Goal: Feedback & Contribution: Submit feedback/report problem

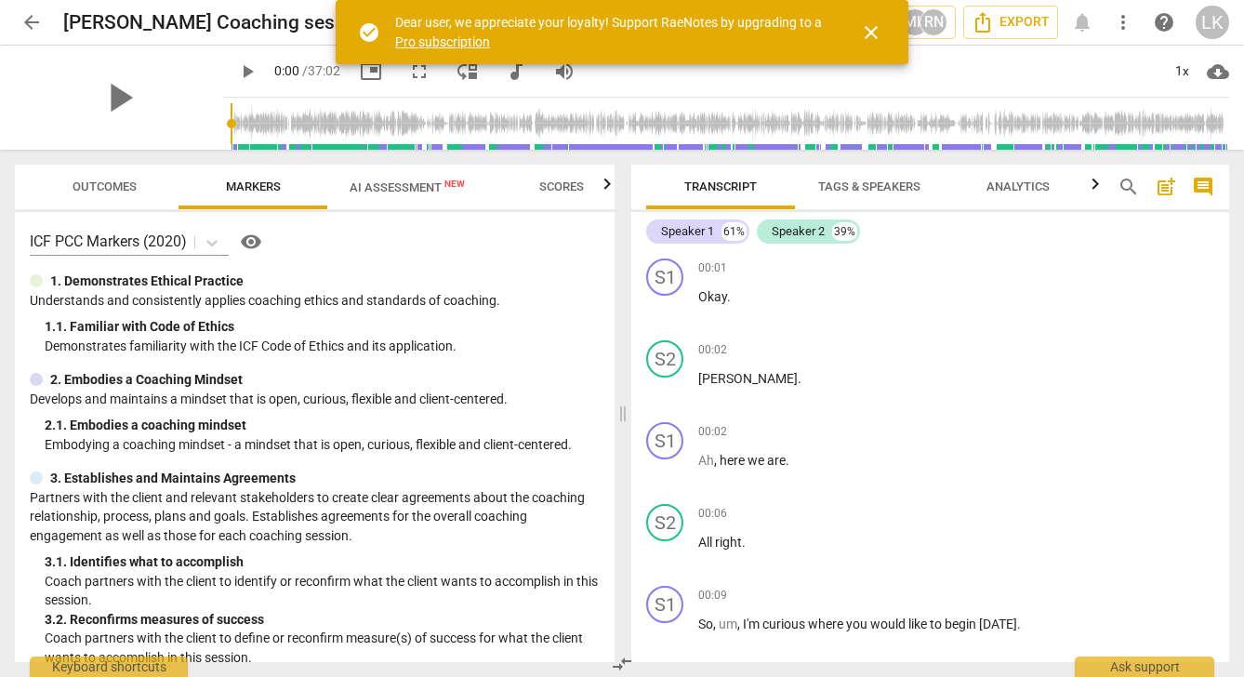
click at [413, 182] on span "AI Assessment New" at bounding box center [407, 187] width 115 height 14
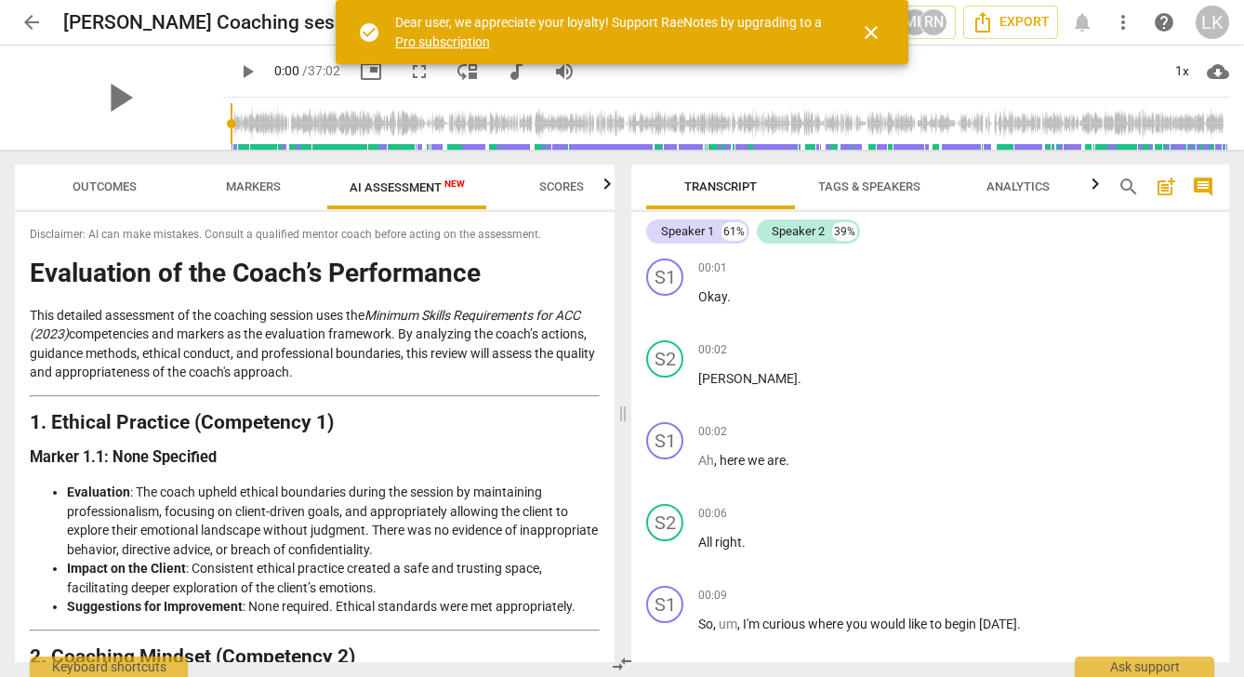
click at [236, 72] on span "play_arrow" at bounding box center [247, 71] width 22 height 22
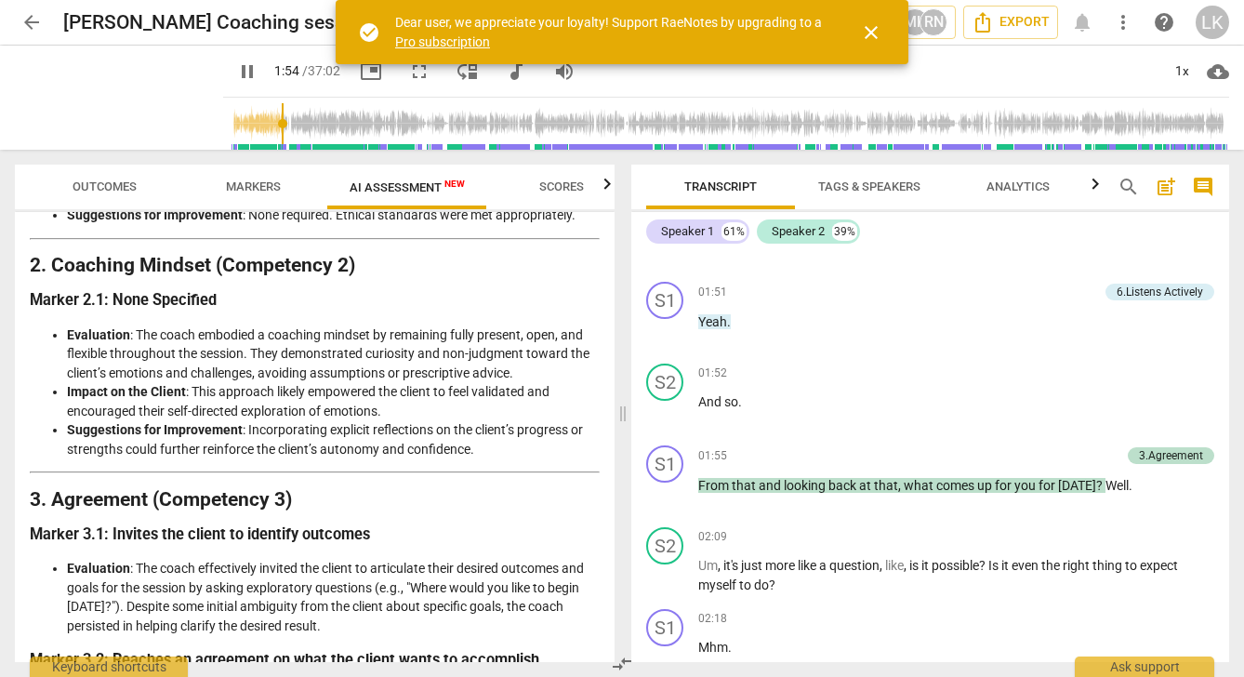
scroll to position [1106, 0]
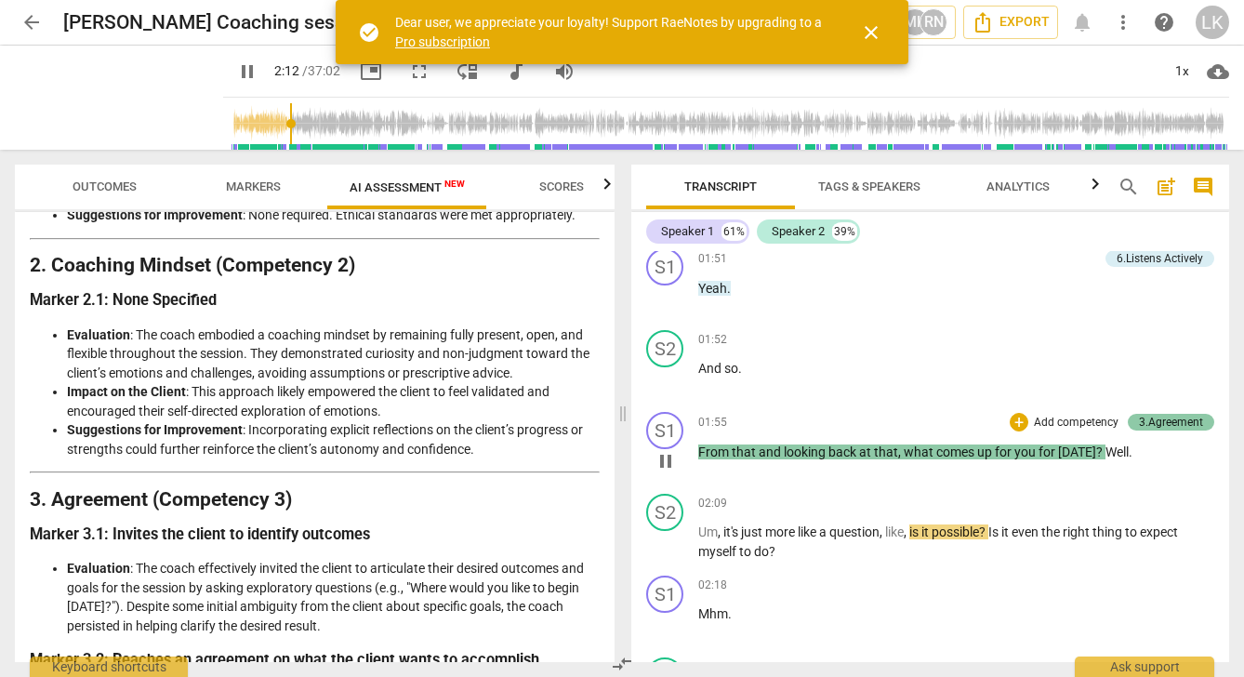
click at [1155, 414] on div "3.Agreement" at bounding box center [1171, 422] width 64 height 17
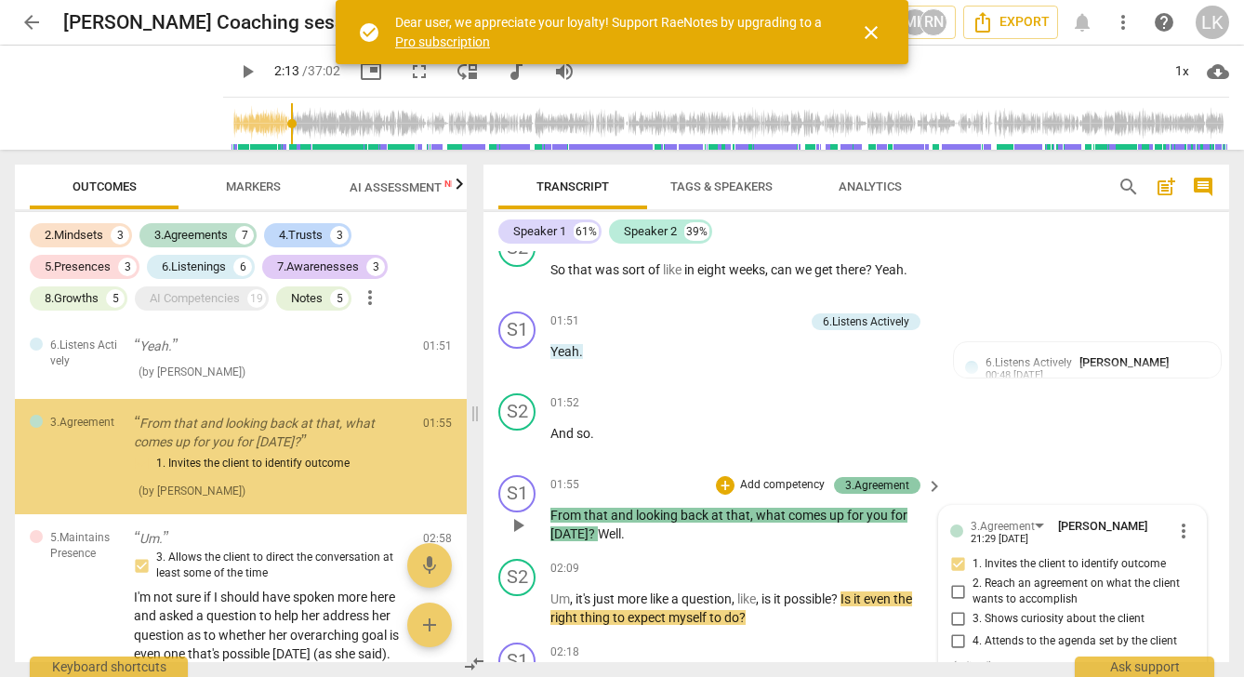
type input "134"
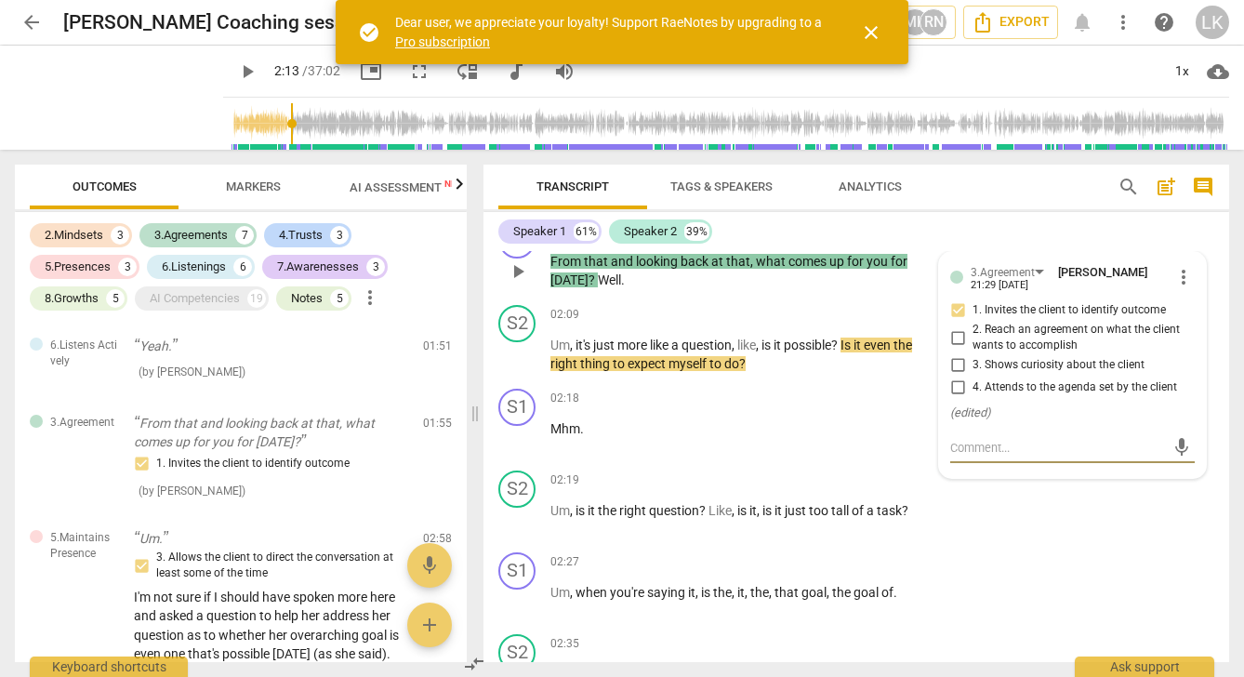
type textarea "g"
type textarea "go"
type textarea "goo"
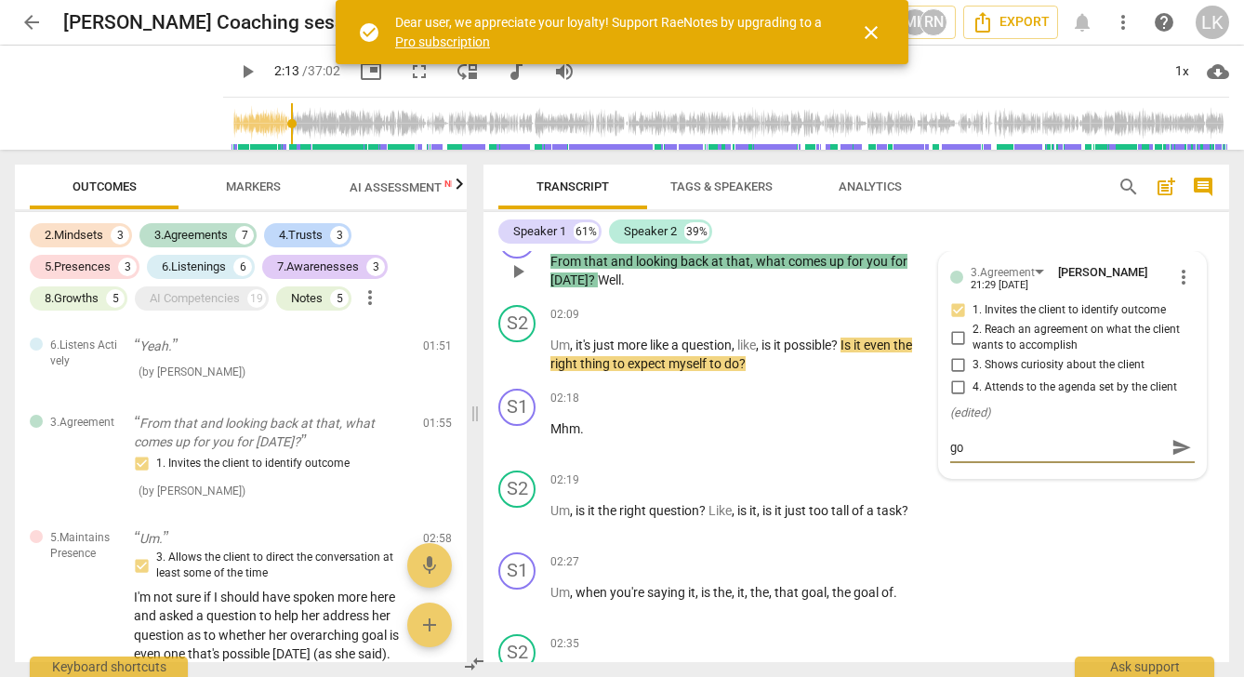
type textarea "goo"
type textarea "good"
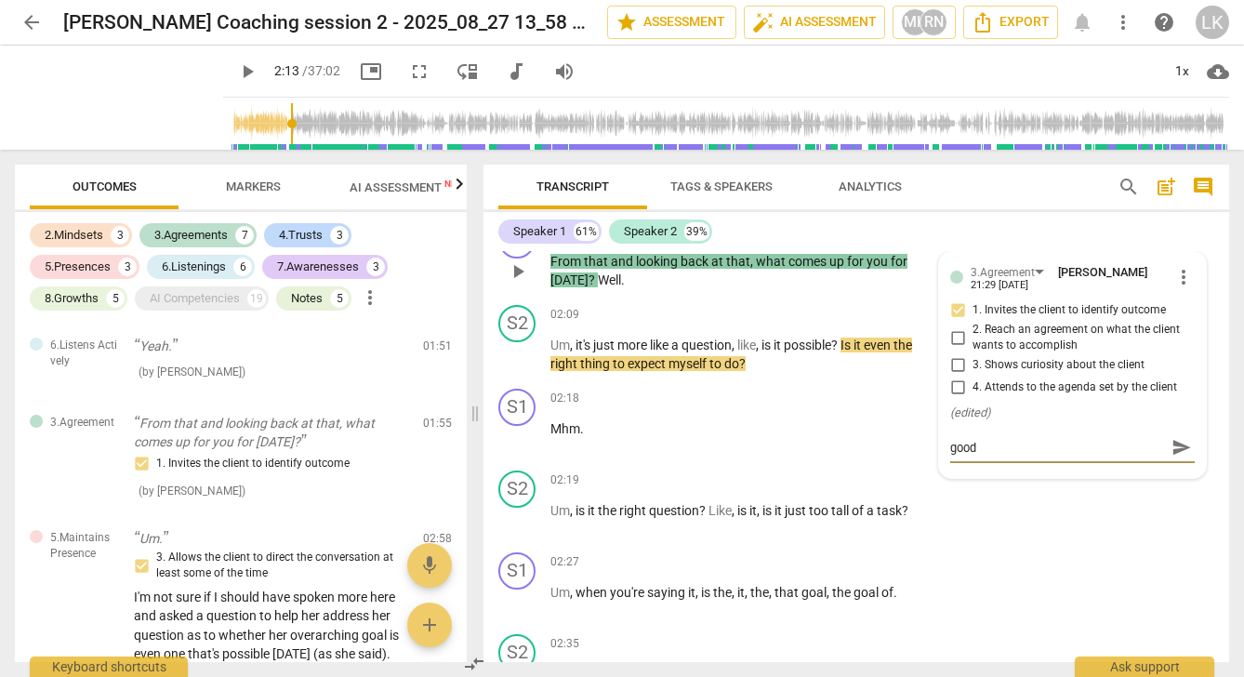
type textarea "good g"
type textarea "good ge"
type textarea "good gen"
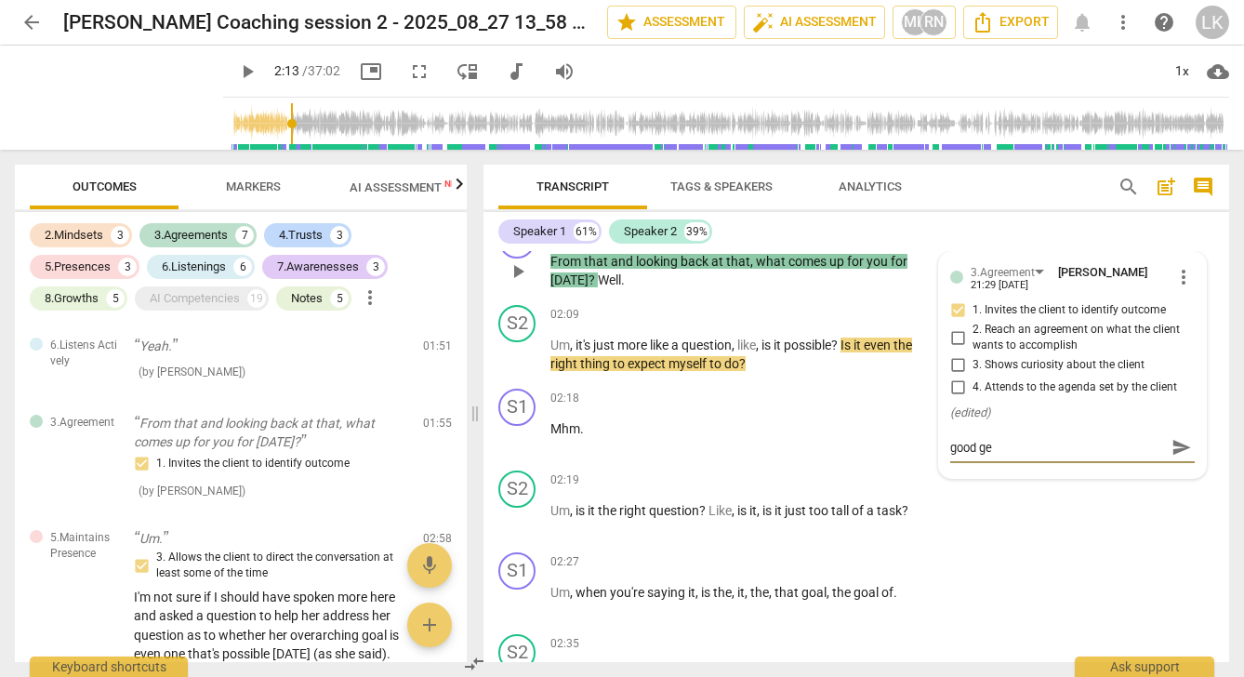
type textarea "good gen"
type textarea "good gene"
type textarea "good gener"
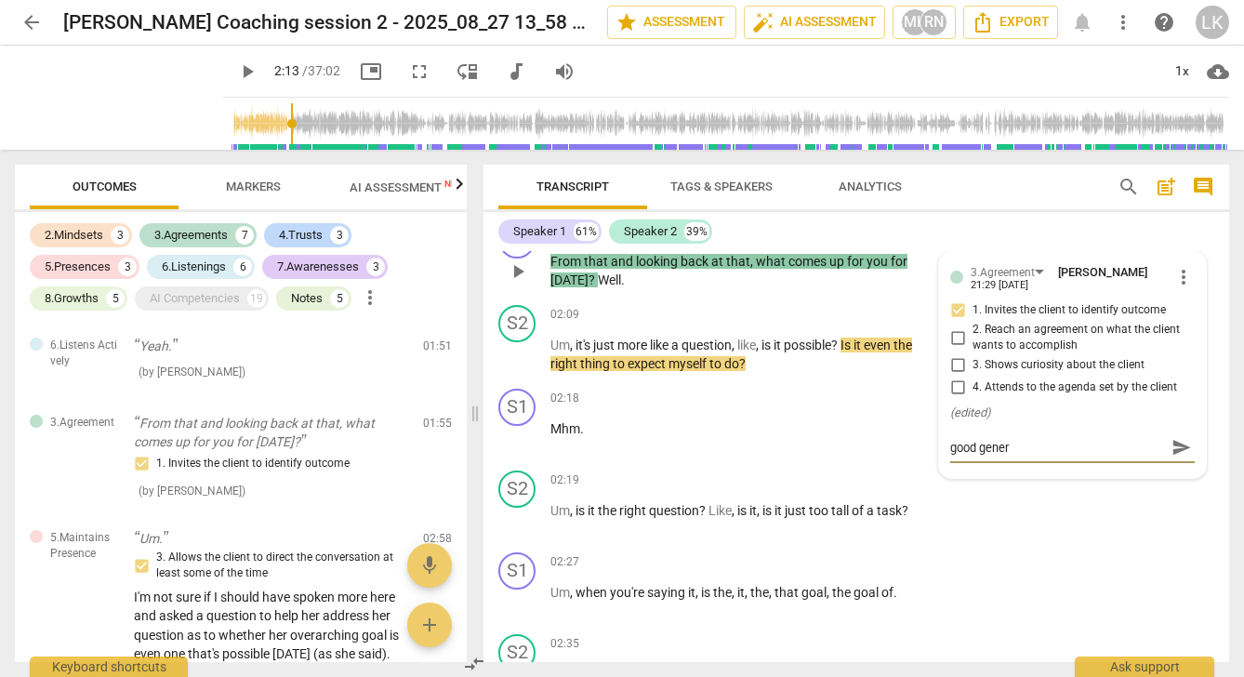
type textarea "good genera"
type textarea "good generat"
type textarea "good generati"
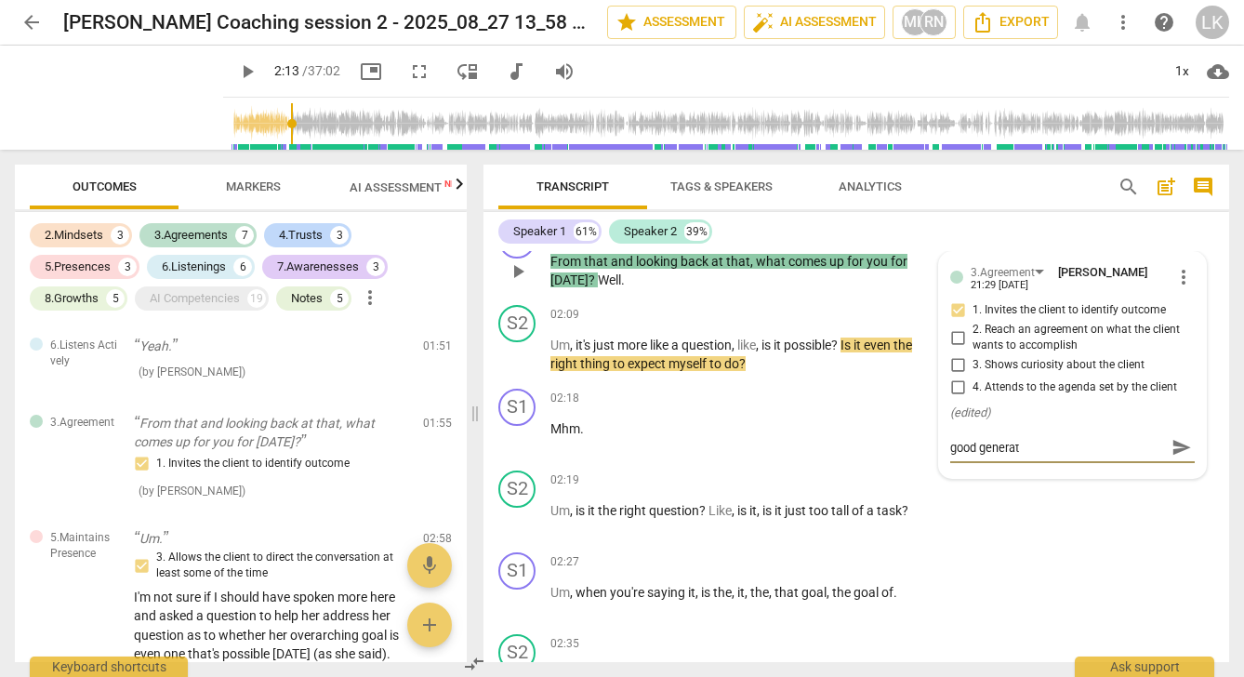
type textarea "good generati"
type textarea "good generativ"
type textarea "good generative"
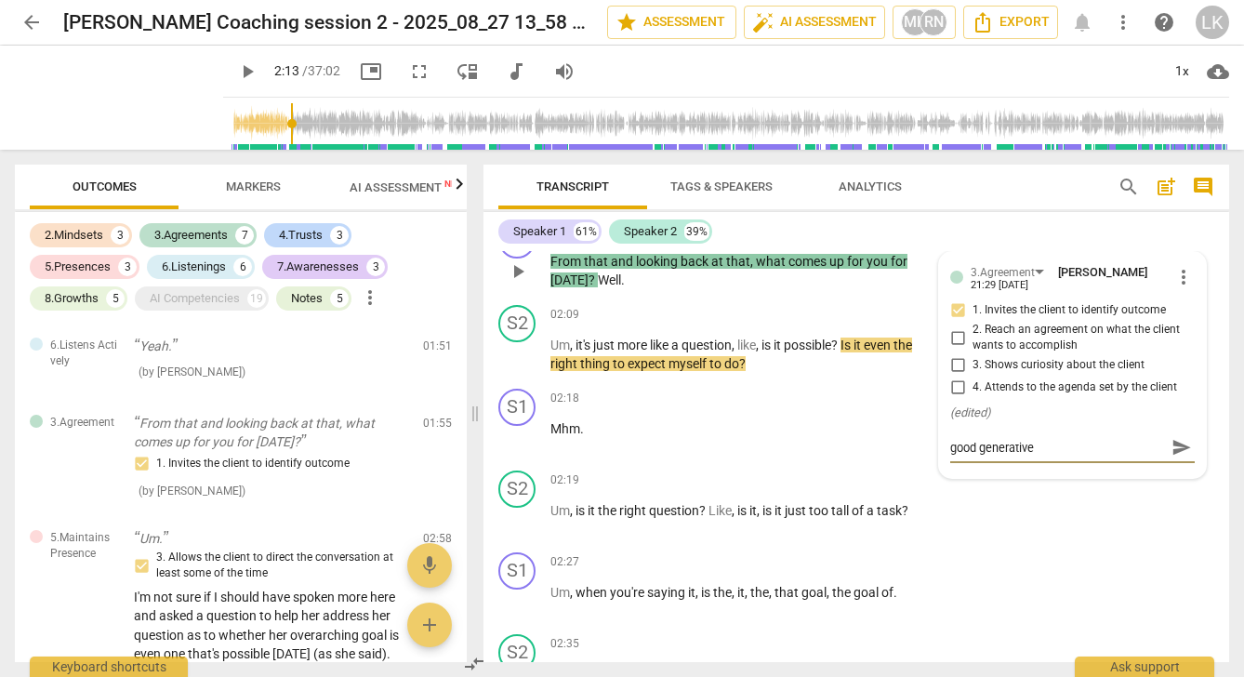
type textarea "good generative"
type textarea "good generative q"
type textarea "good generative qu"
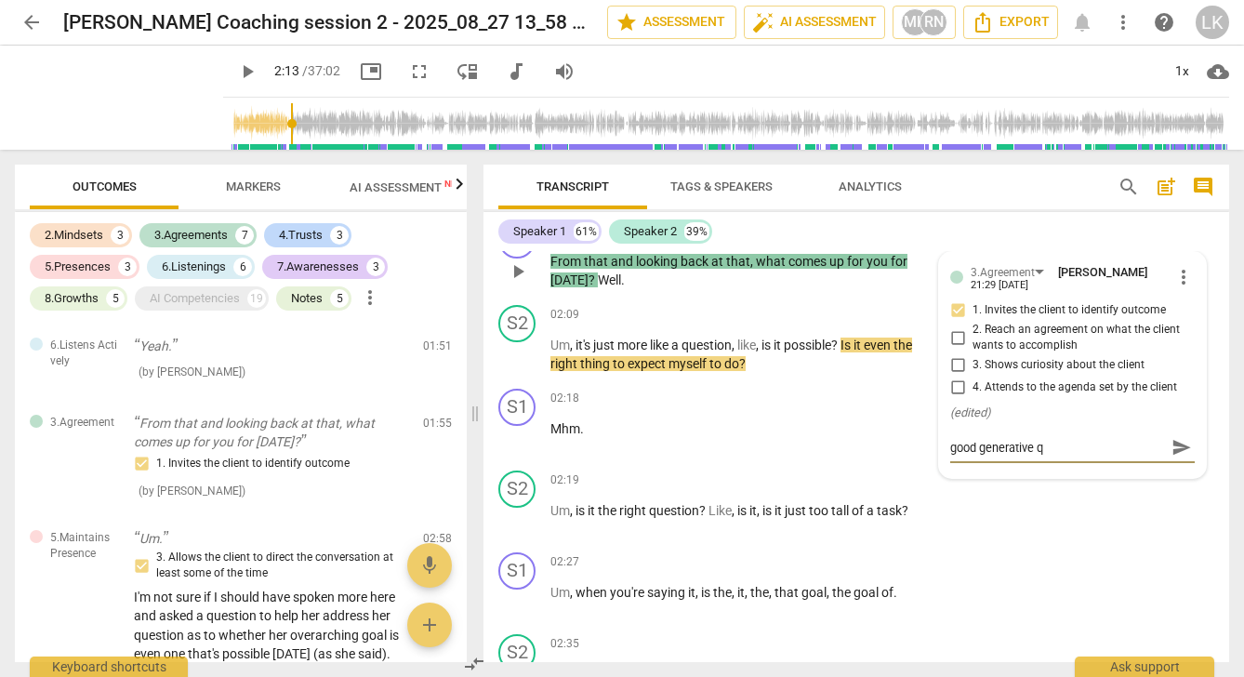
type textarea "good generative qu"
type textarea "good generative que"
type textarea "good generative ques"
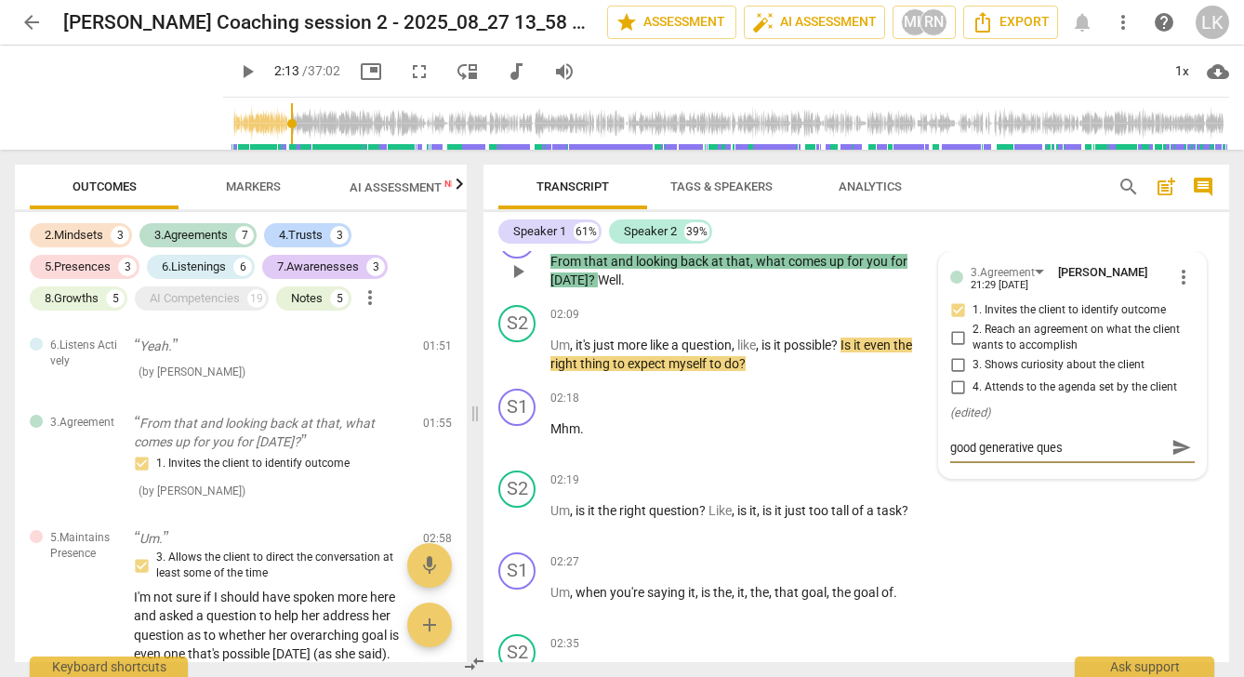
type textarea "good generative quesi"
type textarea "good generative quesit"
type textarea "good generative quesito"
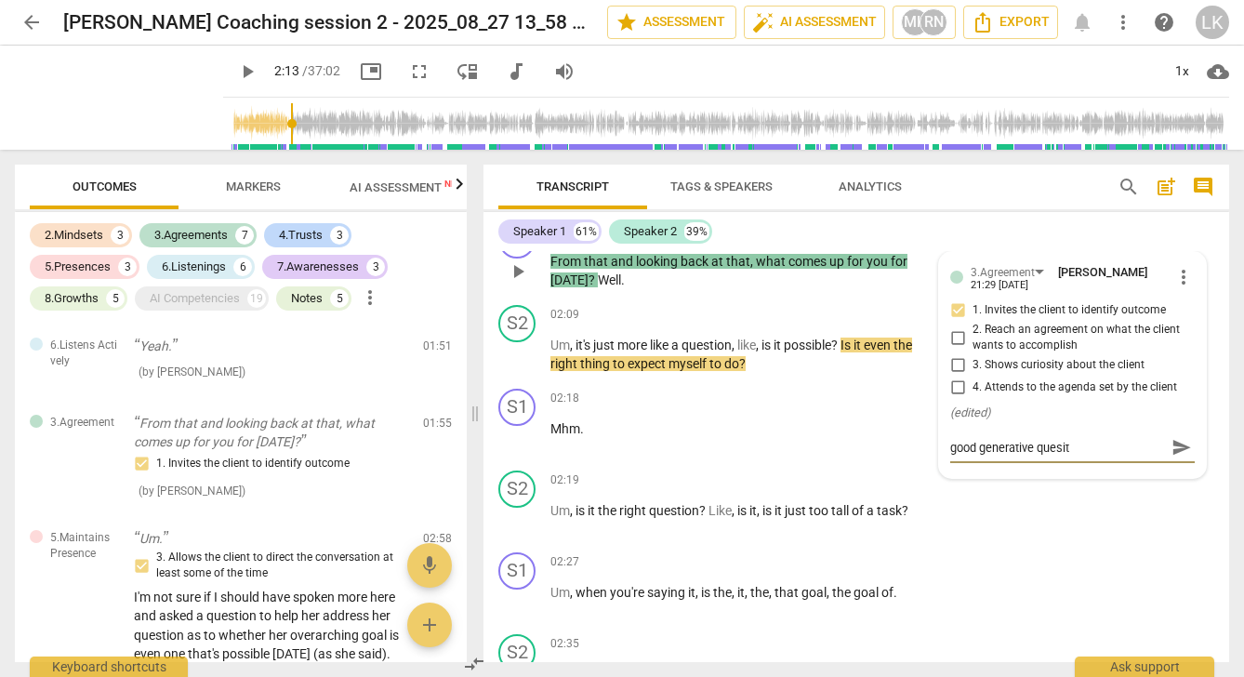
type textarea "good generative quesito"
type textarea "good generative quesiton"
type textarea "good generative question"
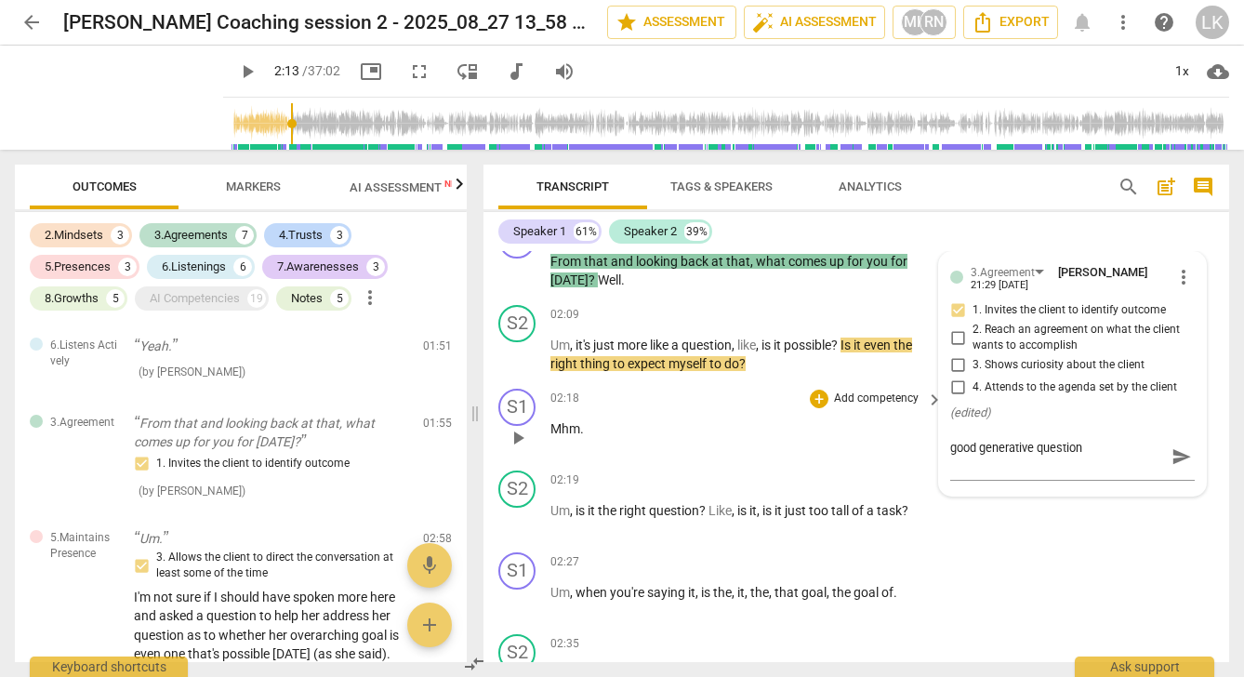
click at [907, 439] on p "Mhm ." at bounding box center [741, 429] width 383 height 20
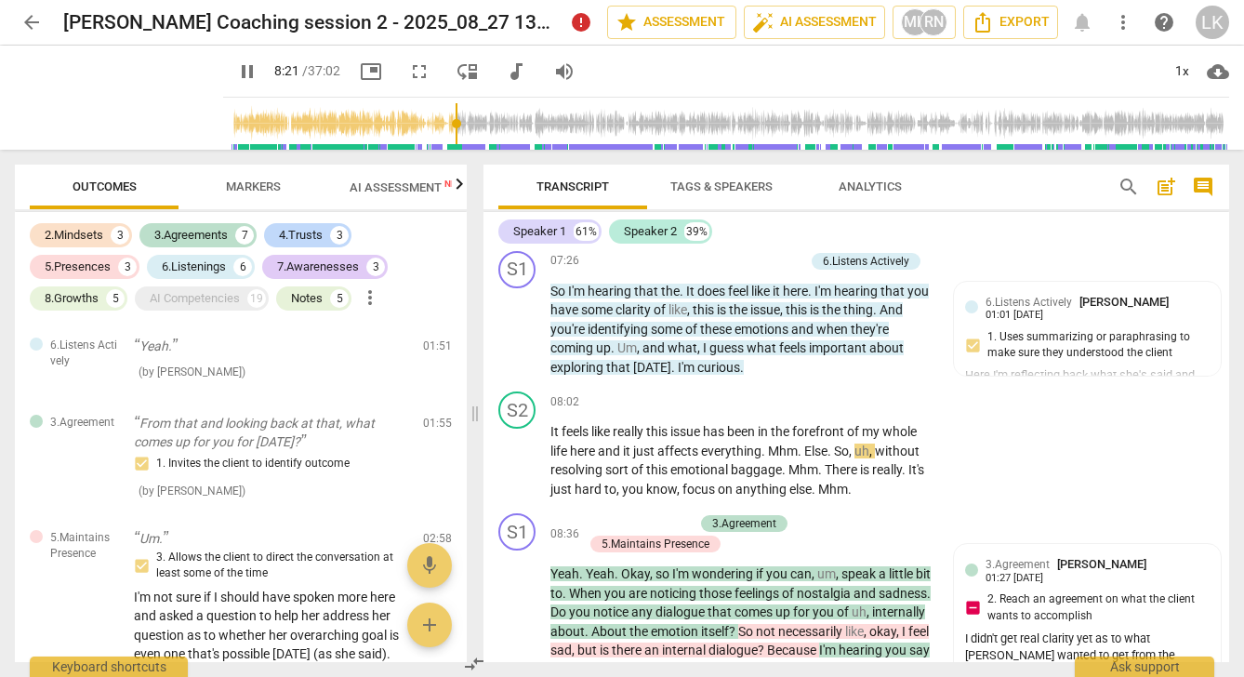
scroll to position [4271, 0]
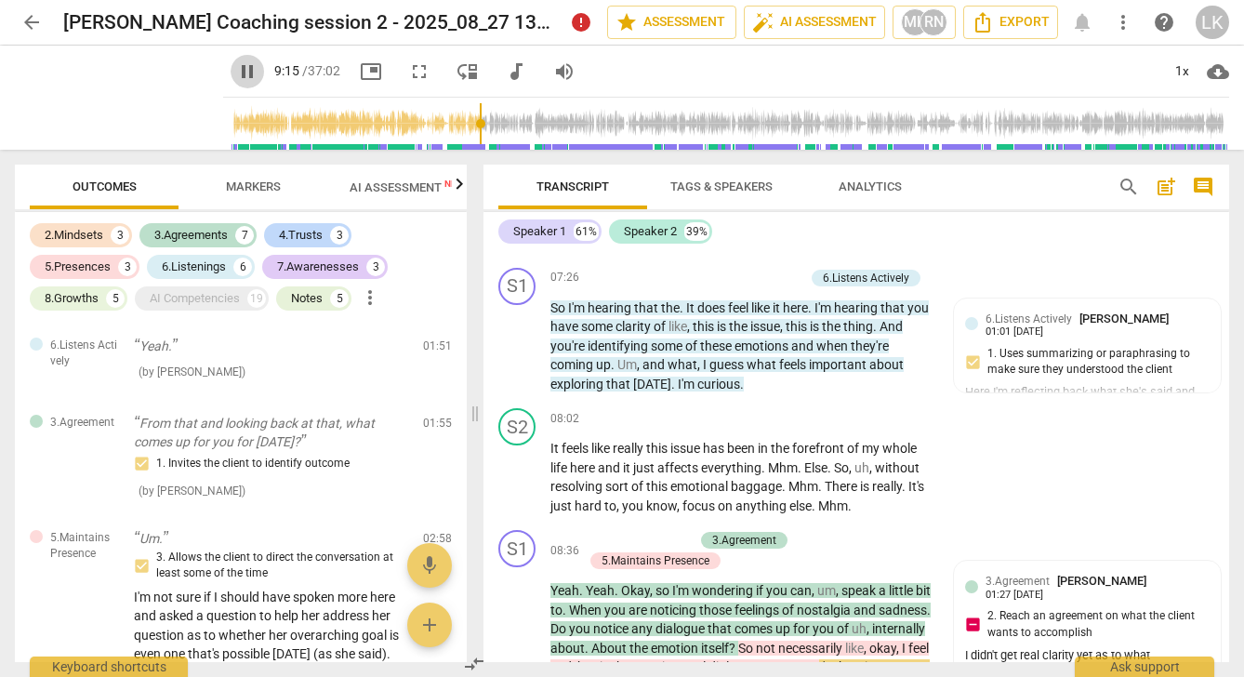
click at [236, 67] on span "pause" at bounding box center [247, 71] width 22 height 22
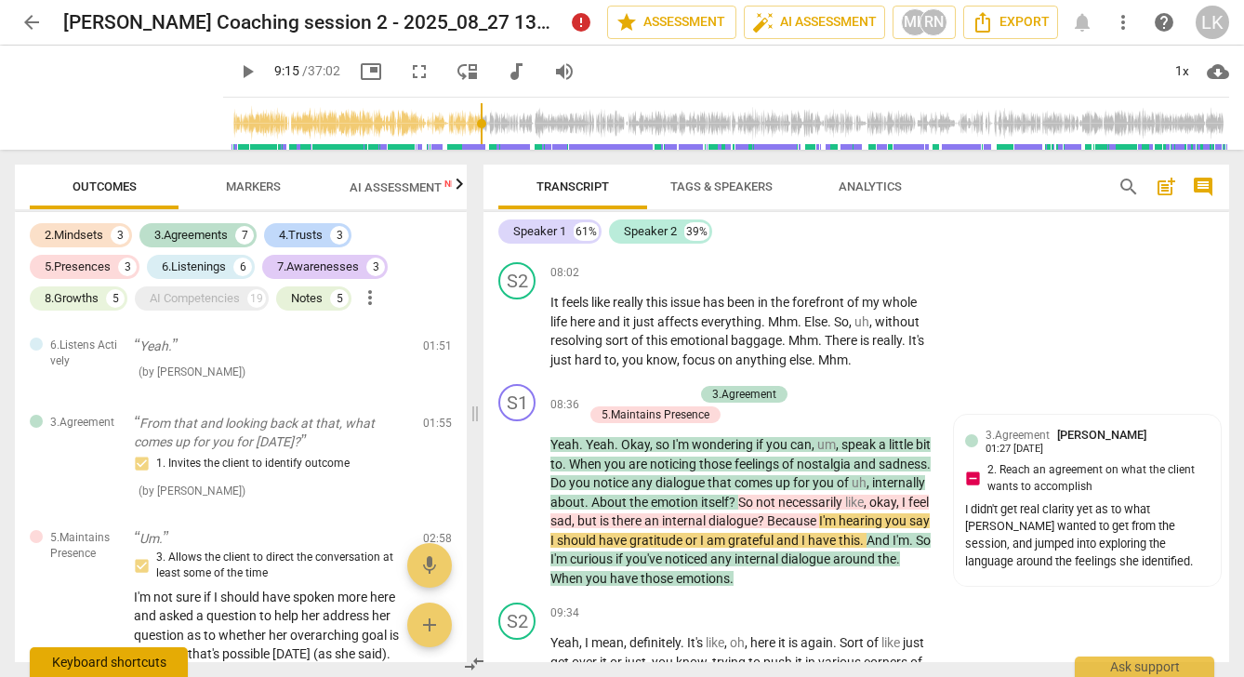
scroll to position [4427, 0]
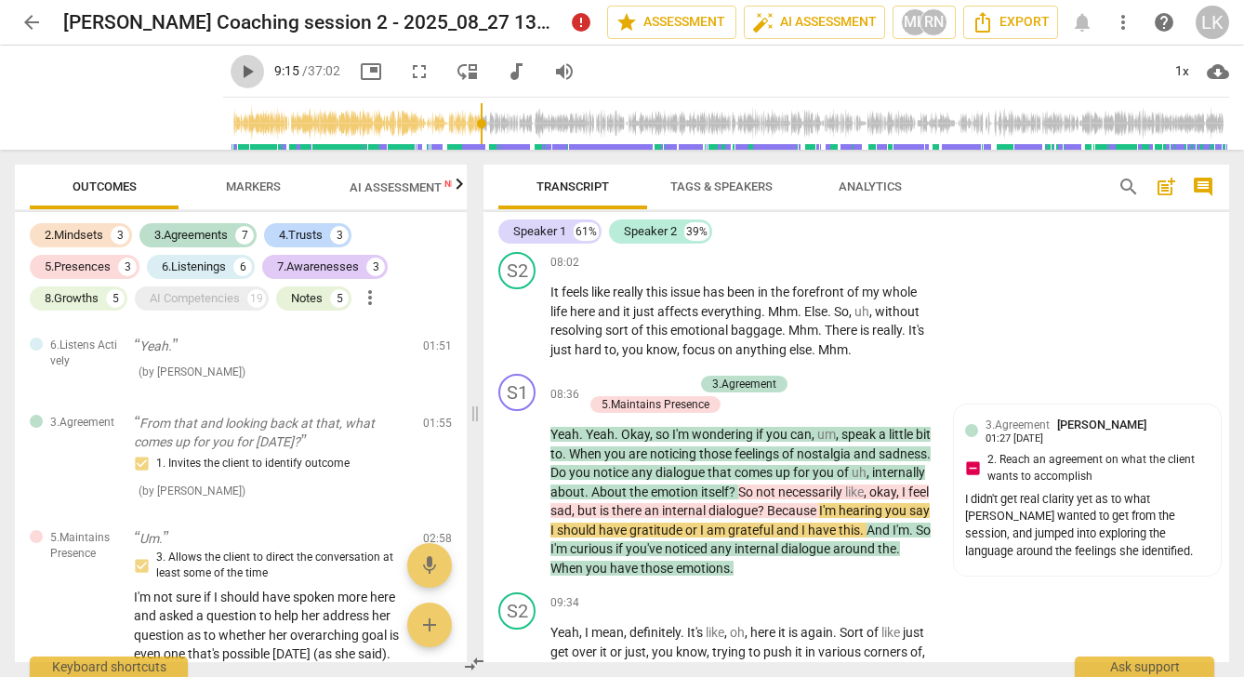
click at [236, 68] on span "play_arrow" at bounding box center [247, 71] width 22 height 22
click at [236, 68] on span "pause" at bounding box center [247, 71] width 22 height 22
click at [236, 68] on span "play_arrow" at bounding box center [247, 71] width 22 height 22
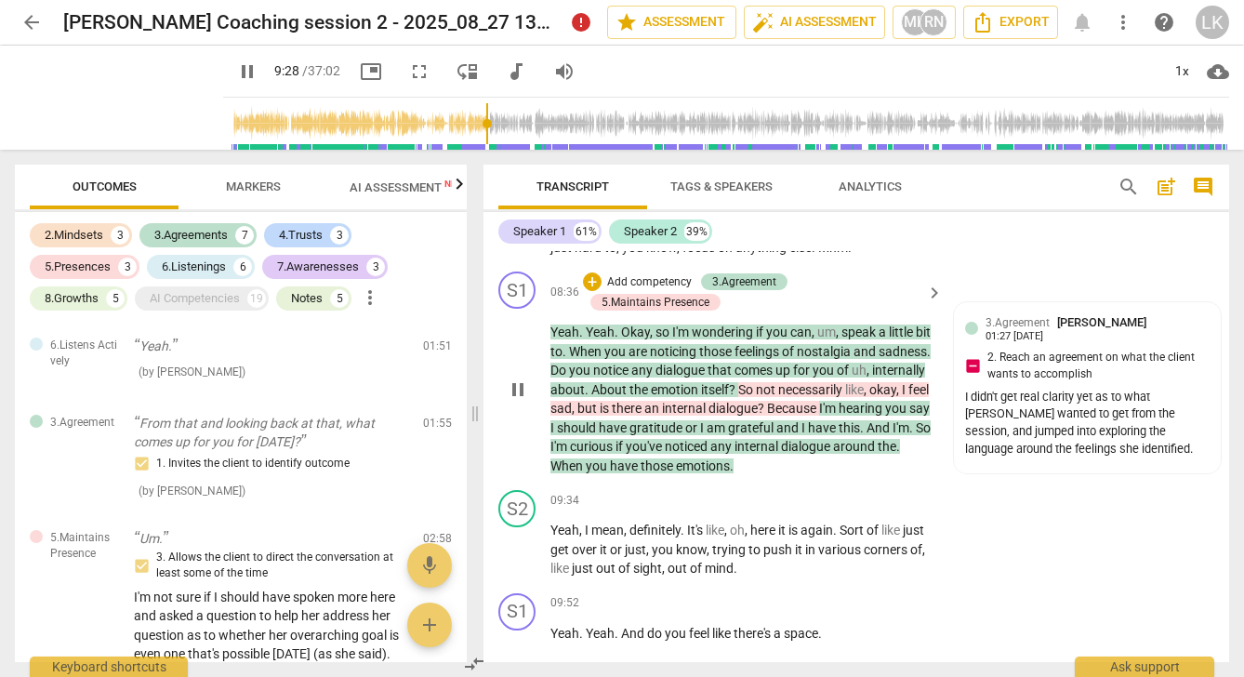
scroll to position [4531, 0]
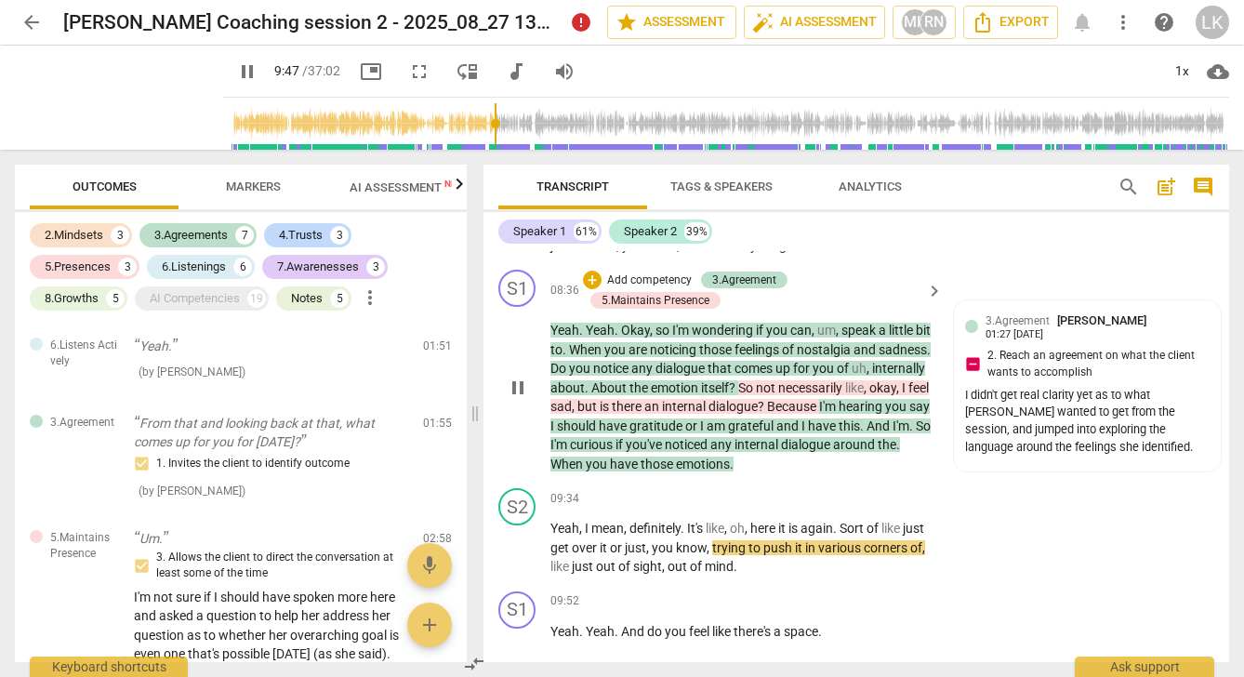
click at [517, 384] on span "pause" at bounding box center [518, 387] width 22 height 22
type input "588"
click at [988, 458] on div "3.Agreement [PERSON_NAME] 01:[PHONE_NUMBER][DATE] 2. Reach an agreement on what…" at bounding box center [1087, 385] width 267 height 171
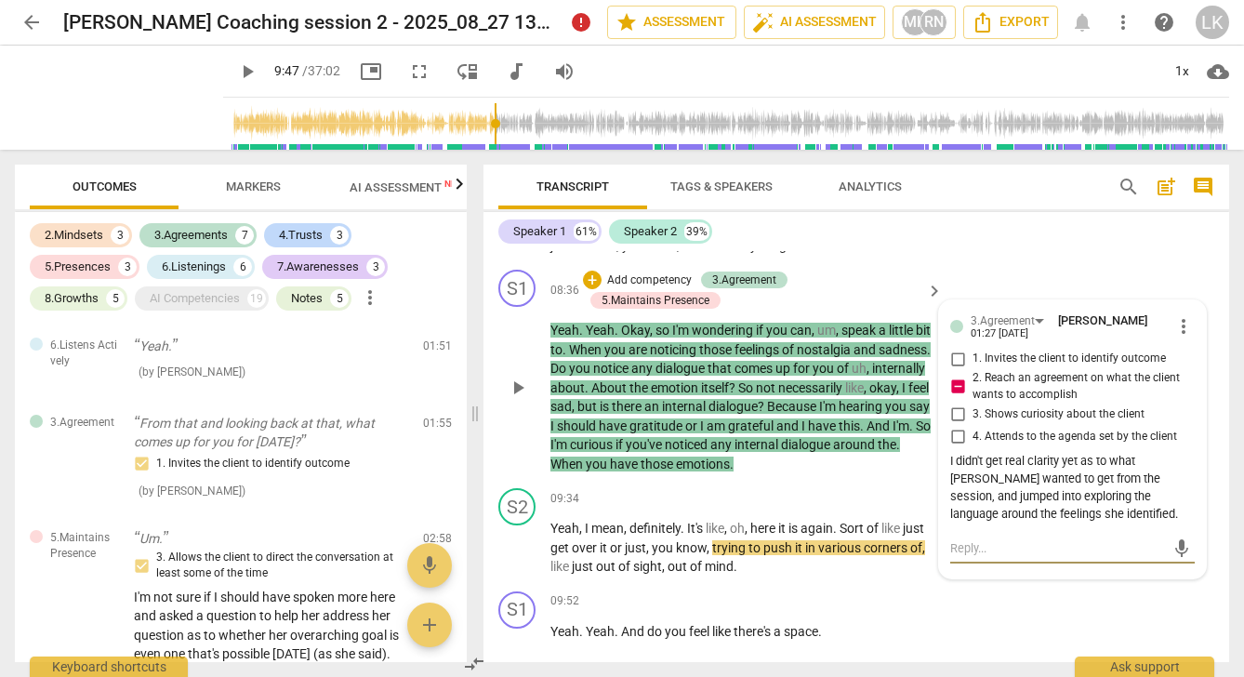
click at [950, 546] on textarea at bounding box center [1057, 548] width 215 height 18
type textarea "A"
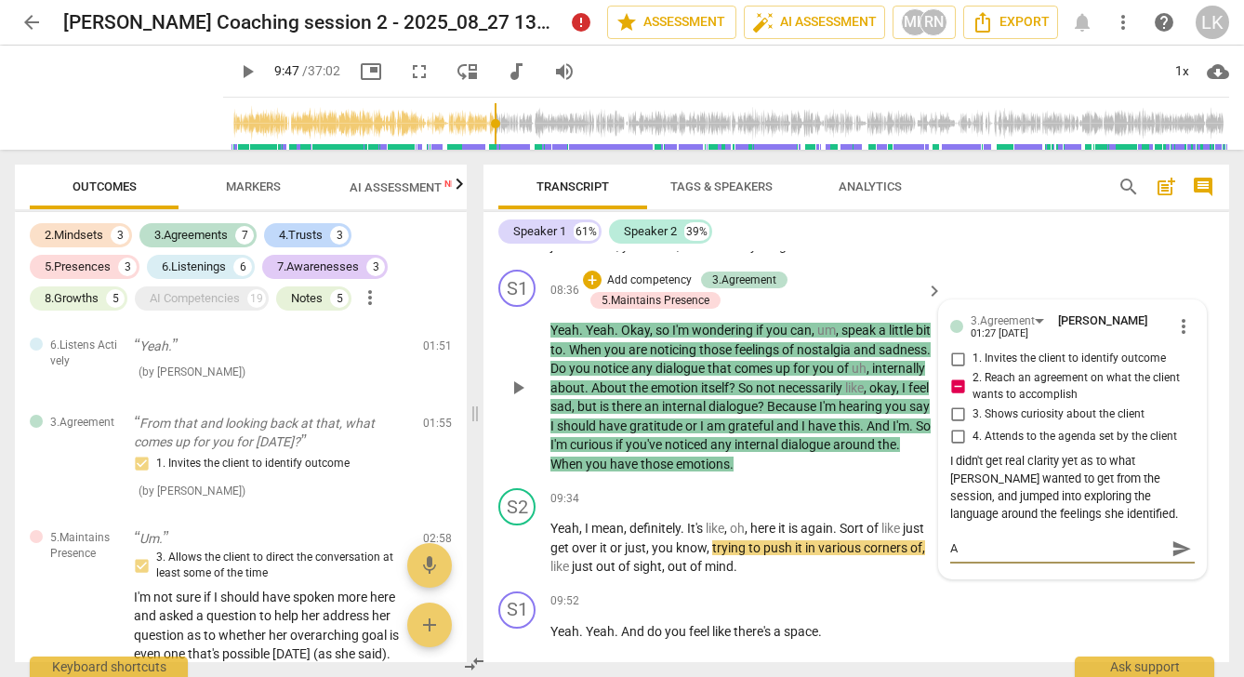
type textarea "A s"
type textarea "A si"
type textarea "A sim"
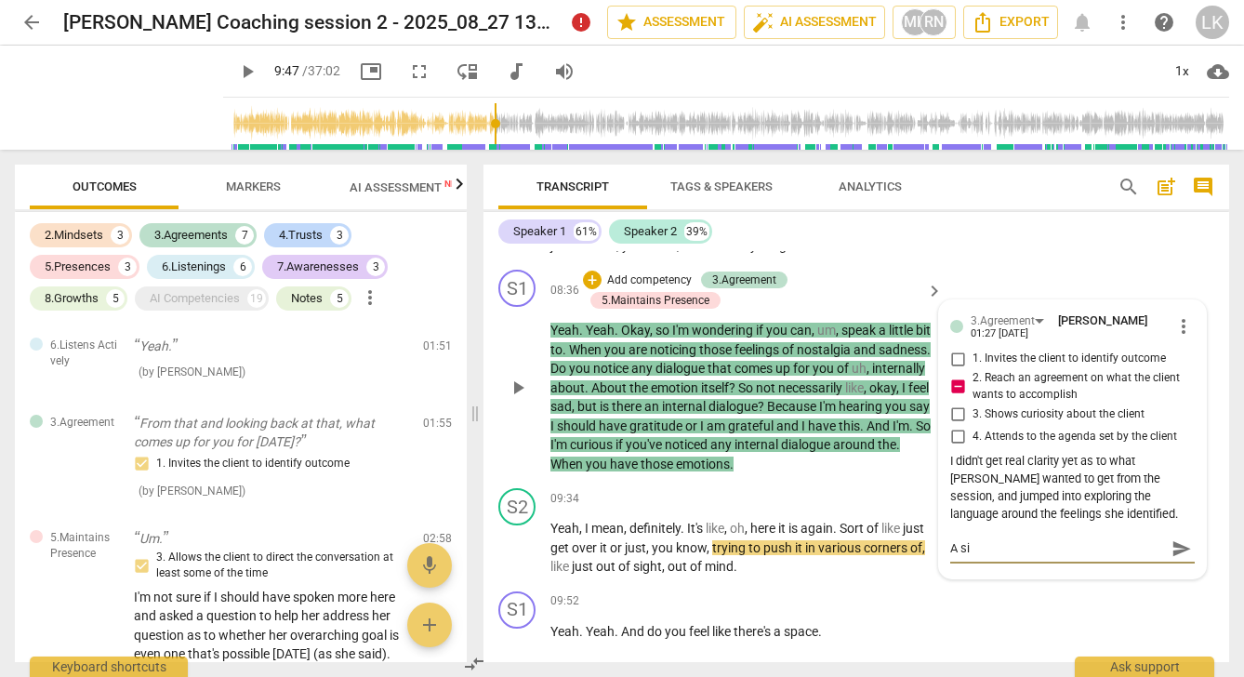
type textarea "A sim"
type textarea "A simp"
type textarea "A simpl"
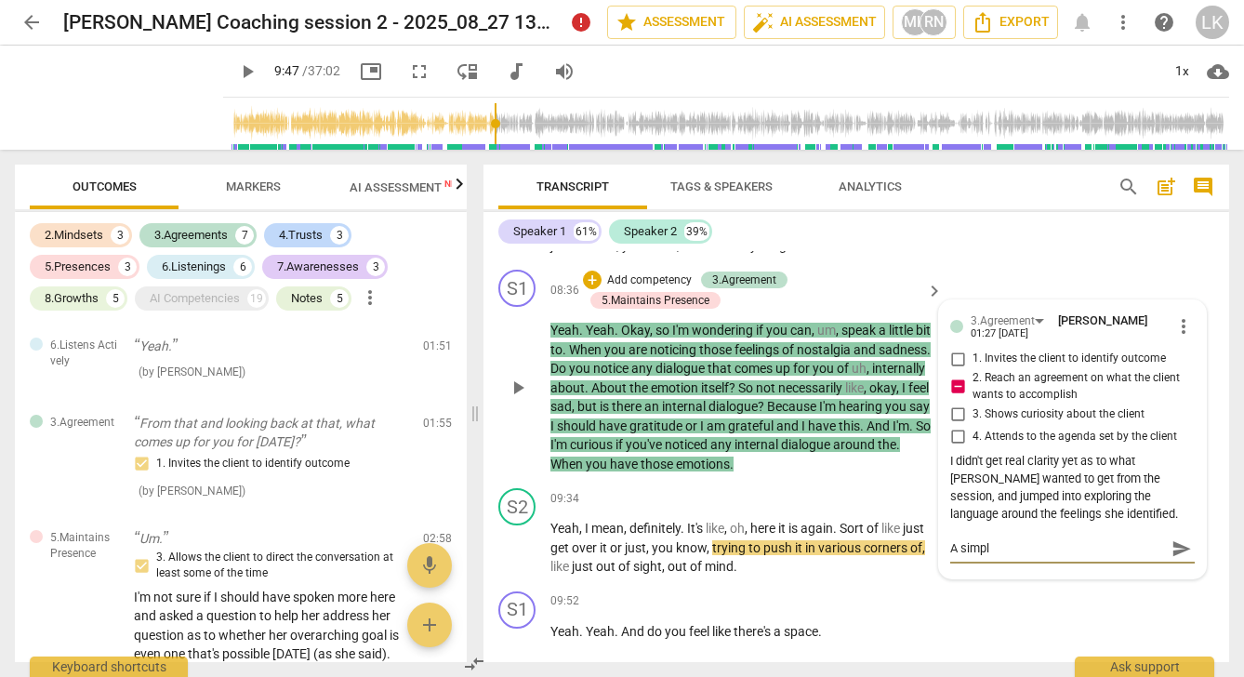
type textarea "A simple"
type textarea "A simpler"
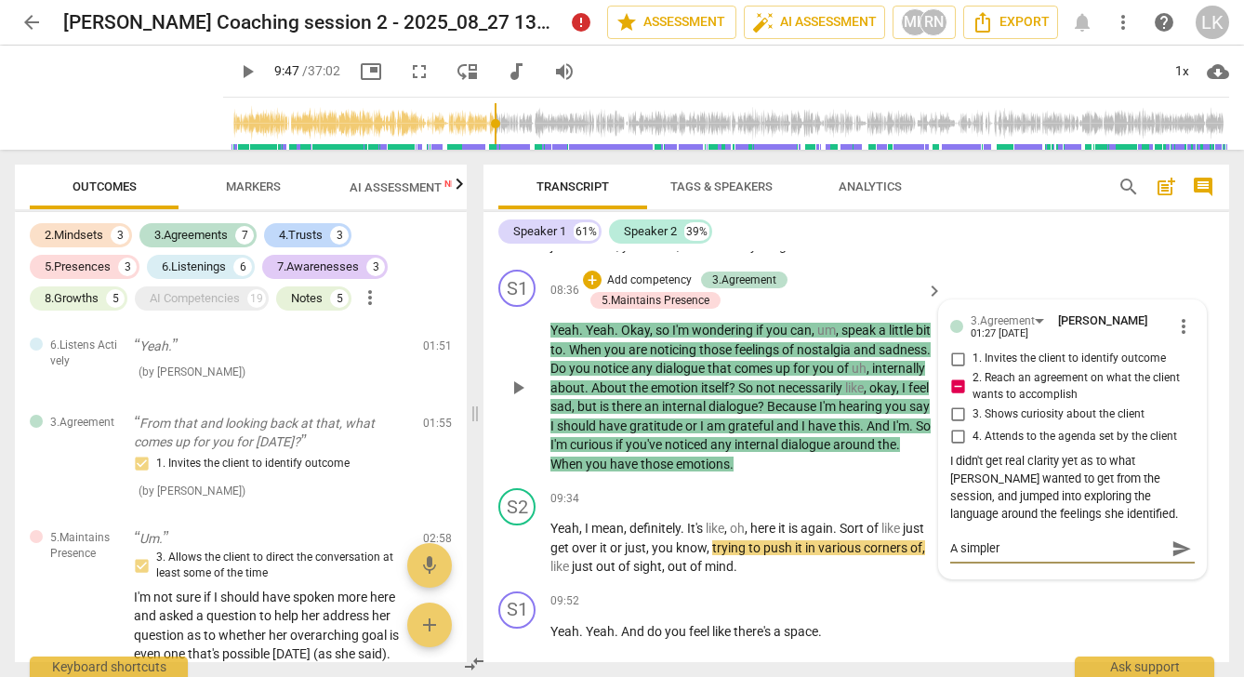
type textarea "A simpler"
type textarea "A simpler w"
type textarea "A simpler wa"
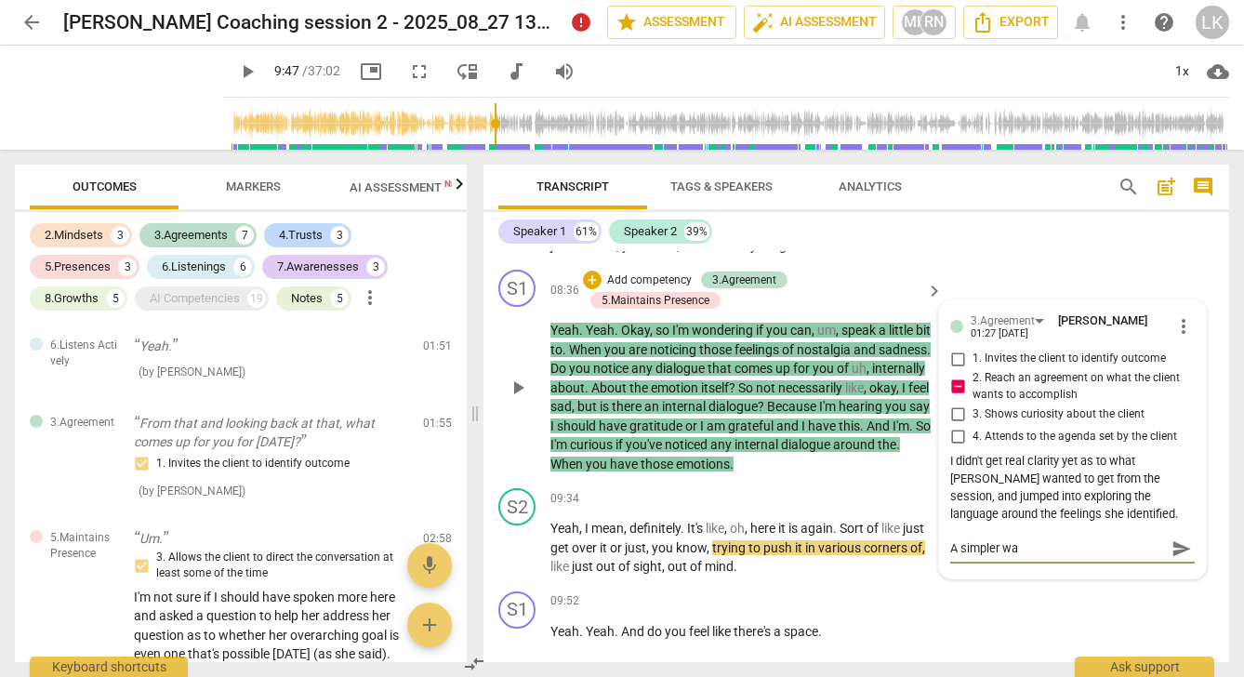
type textarea "A simpler way"
type textarea "A simpler way a"
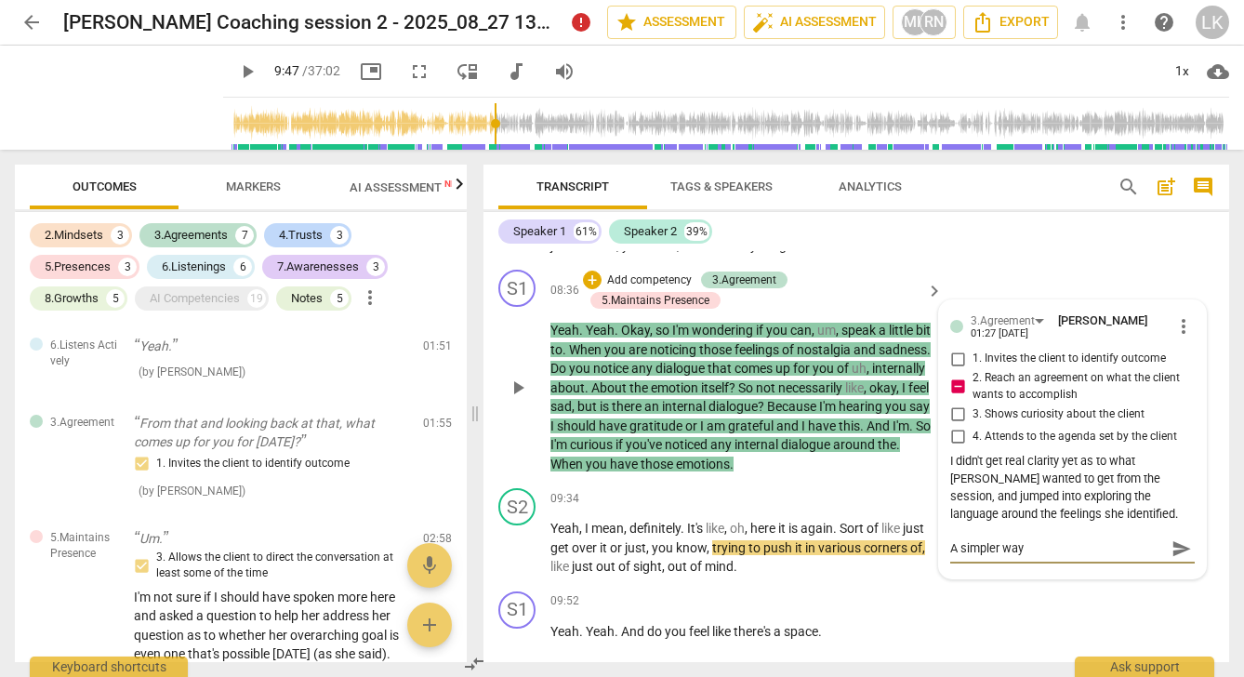
type textarea "A simpler way a"
type textarea "A simpler way an"
type textarea "A simpler way and"
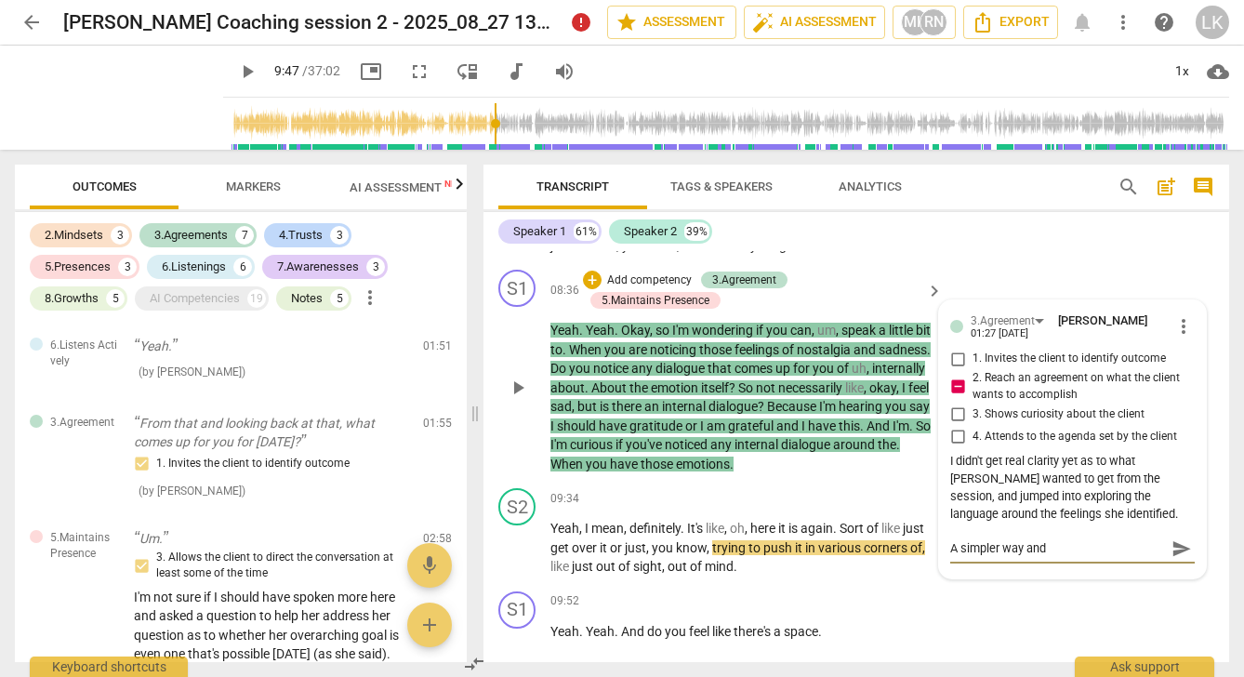
type textarea "A simpler way and"
type textarea "A simpler way and n"
type textarea "A simpler way and no"
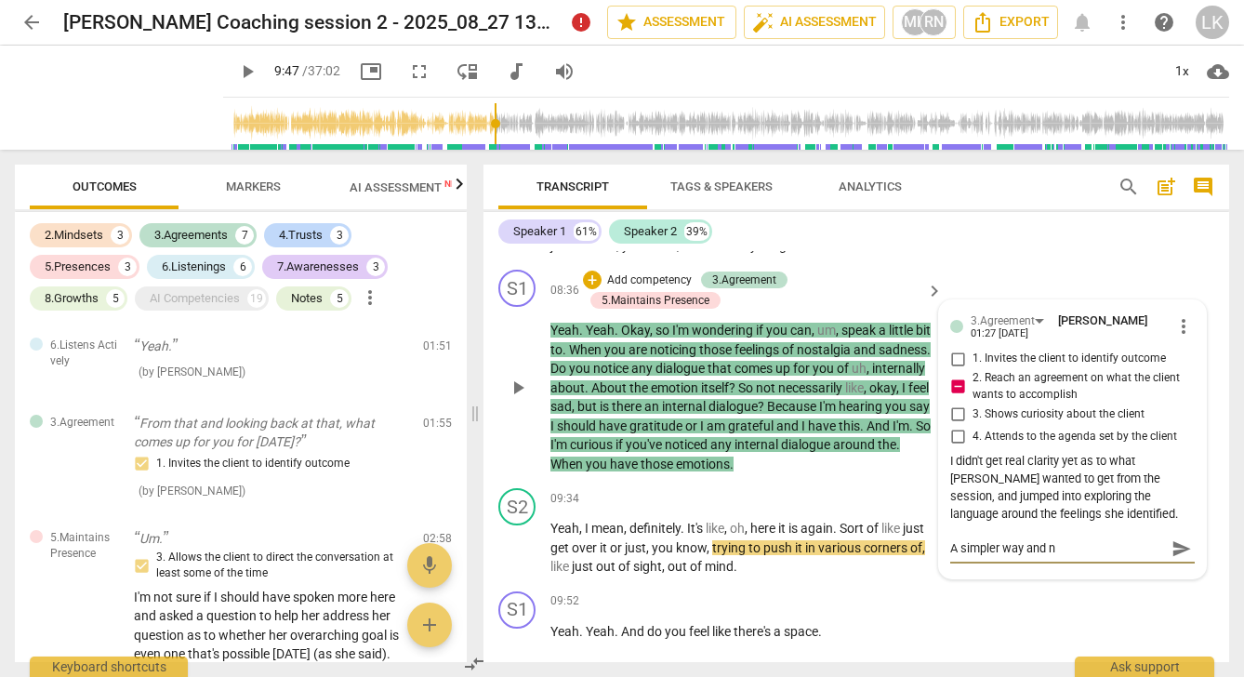
type textarea "A simpler way and no"
type textarea "A simpler way and not"
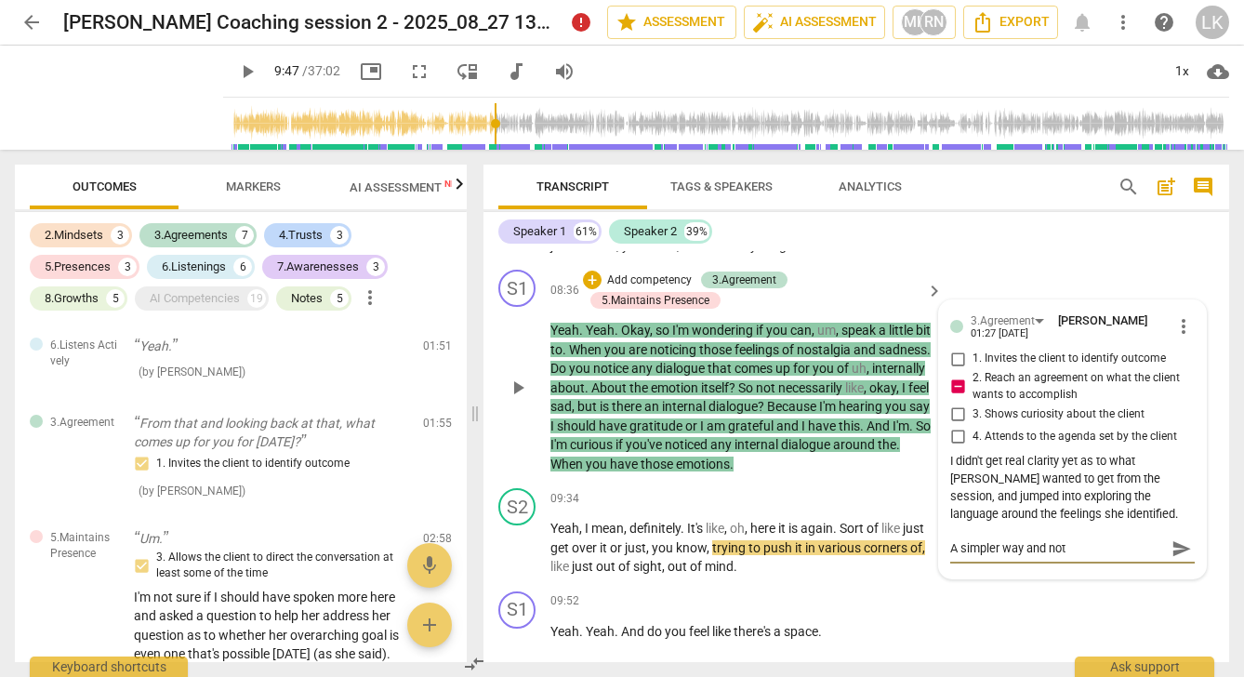
type textarea "A simpler way and not l"
type textarea "A simpler way and not le"
type textarea "A simpler way and not lea"
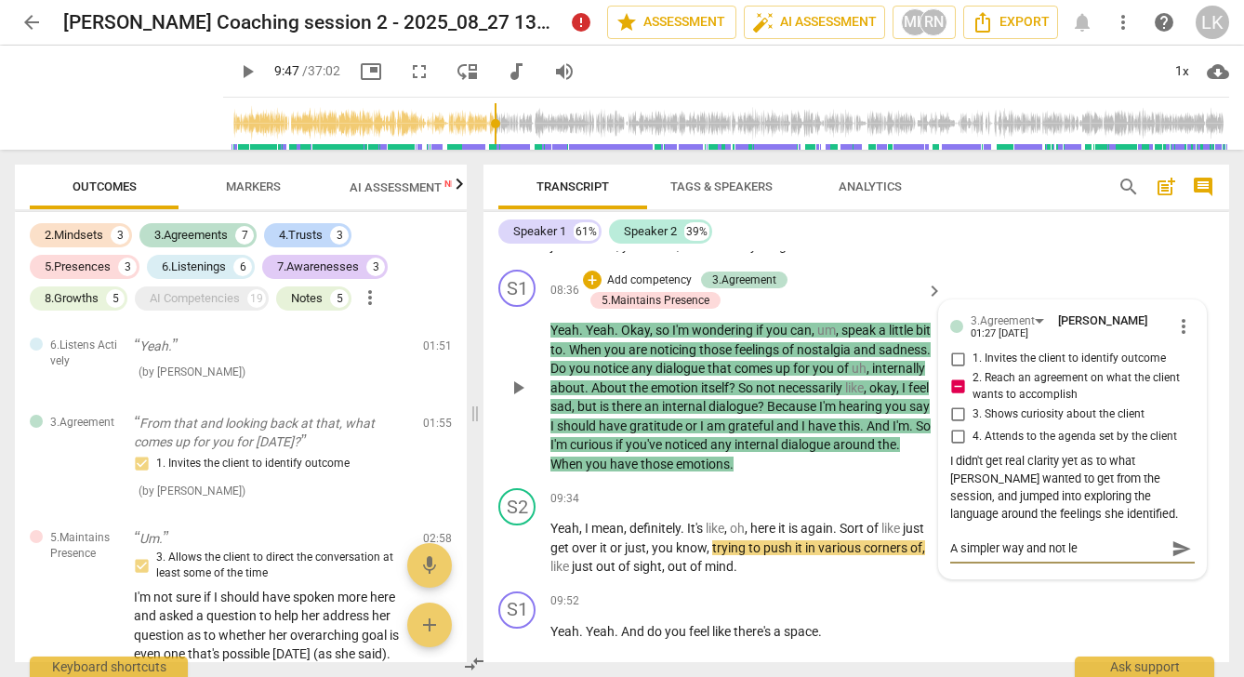
type textarea "A simpler way and not lea"
type textarea "A simpler way and not lead"
type textarea "A simpler way and not leadi"
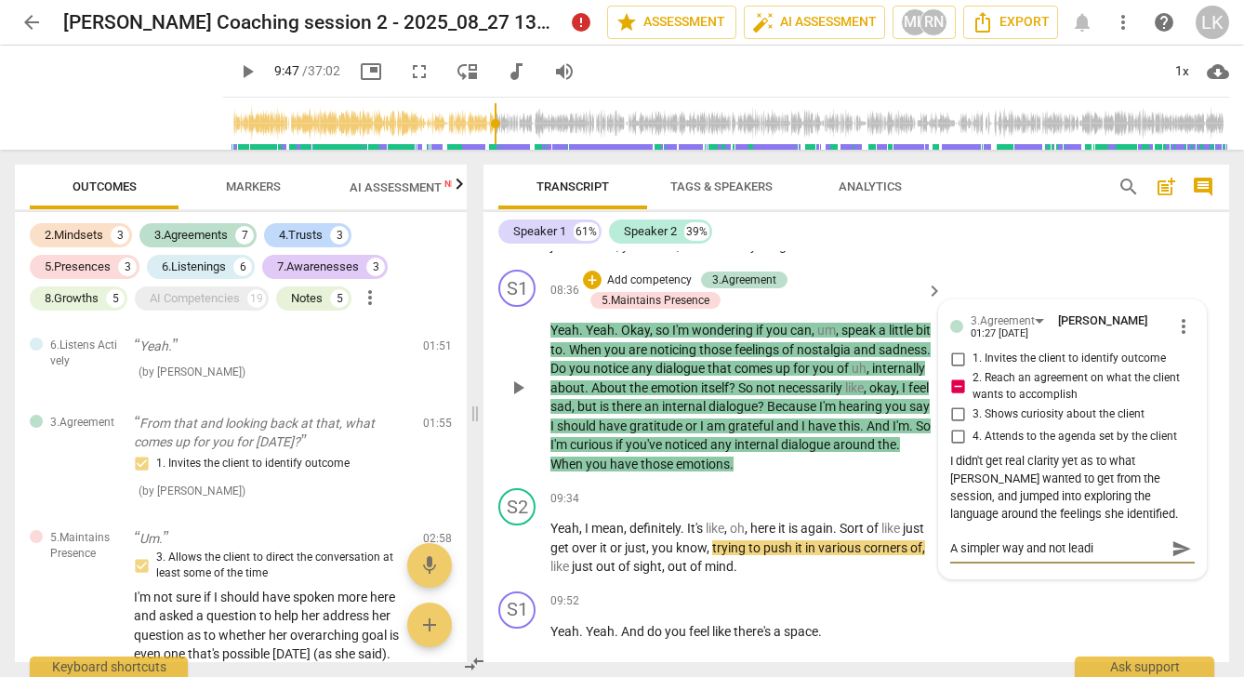
type textarea "A simpler way and not leadin"
type textarea "A simpler way and not leading"
drag, startPoint x: 999, startPoint y: 540, endPoint x: 1022, endPoint y: 543, distance: 22.5
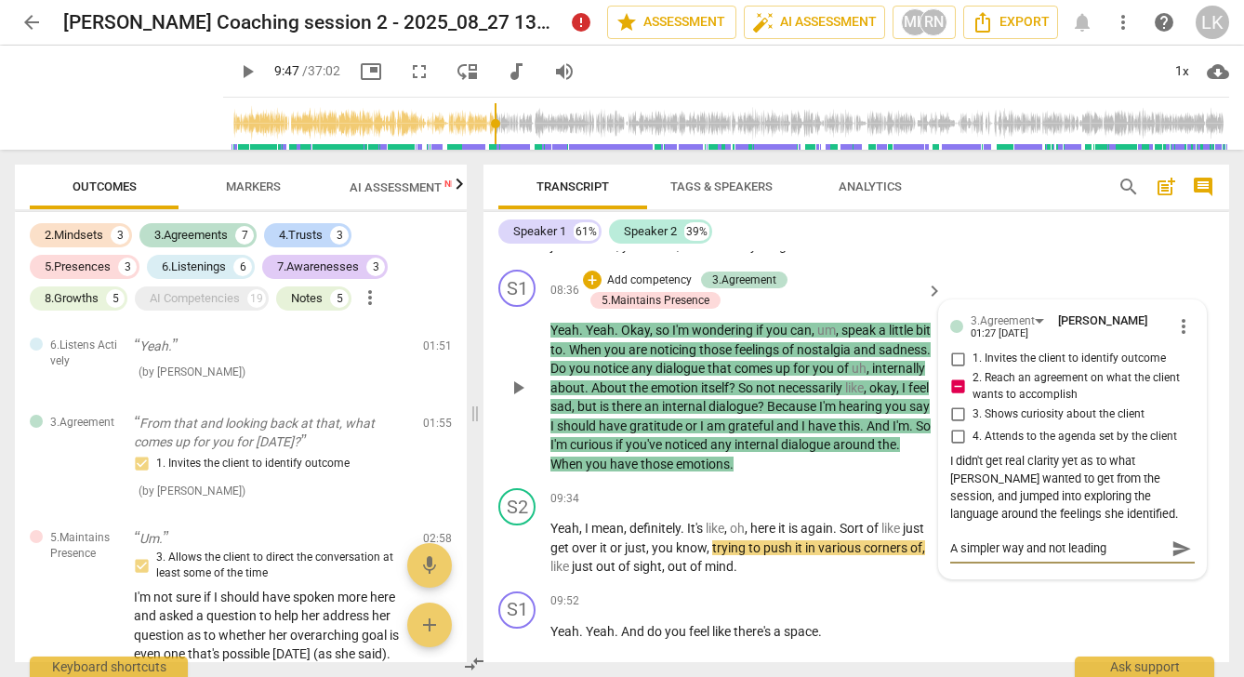
click at [1022, 543] on textarea "A simpler way and not leading" at bounding box center [1057, 548] width 215 height 18
type textarea "A simpler q and not leading"
type textarea "A simpler qu and not leading"
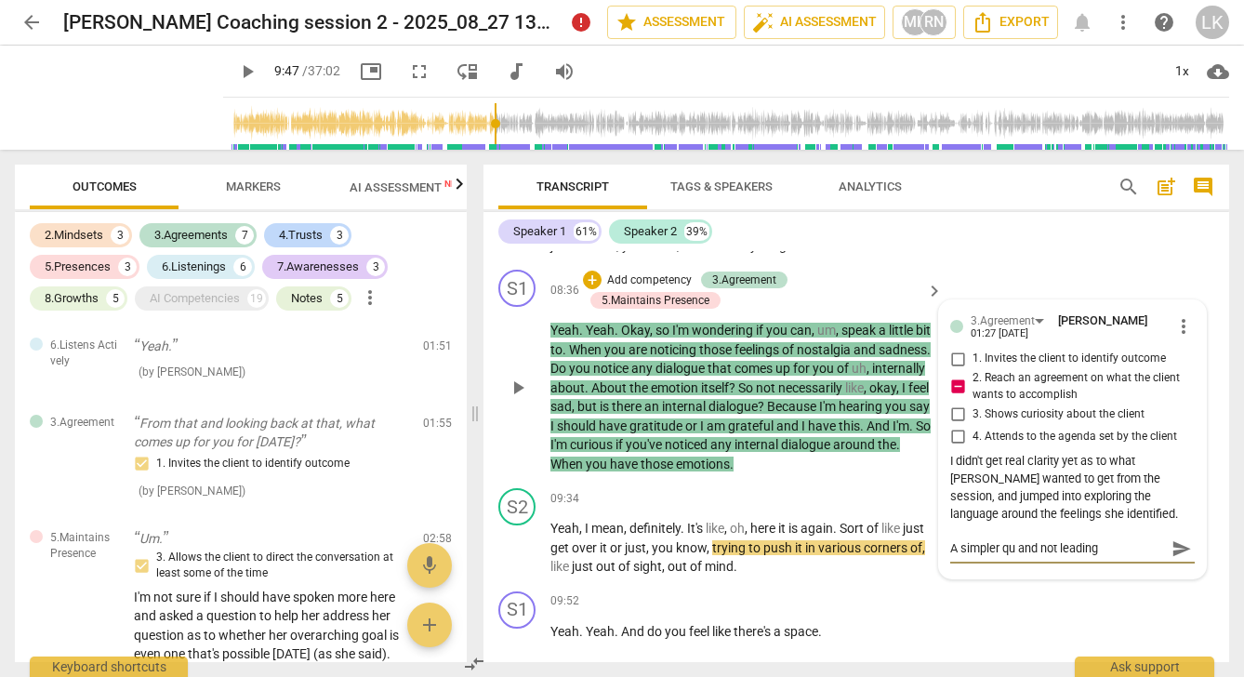
type textarea "A simpler que and not leading"
type textarea "A simpler ques and not leading"
type textarea "A simpler quest and not leading"
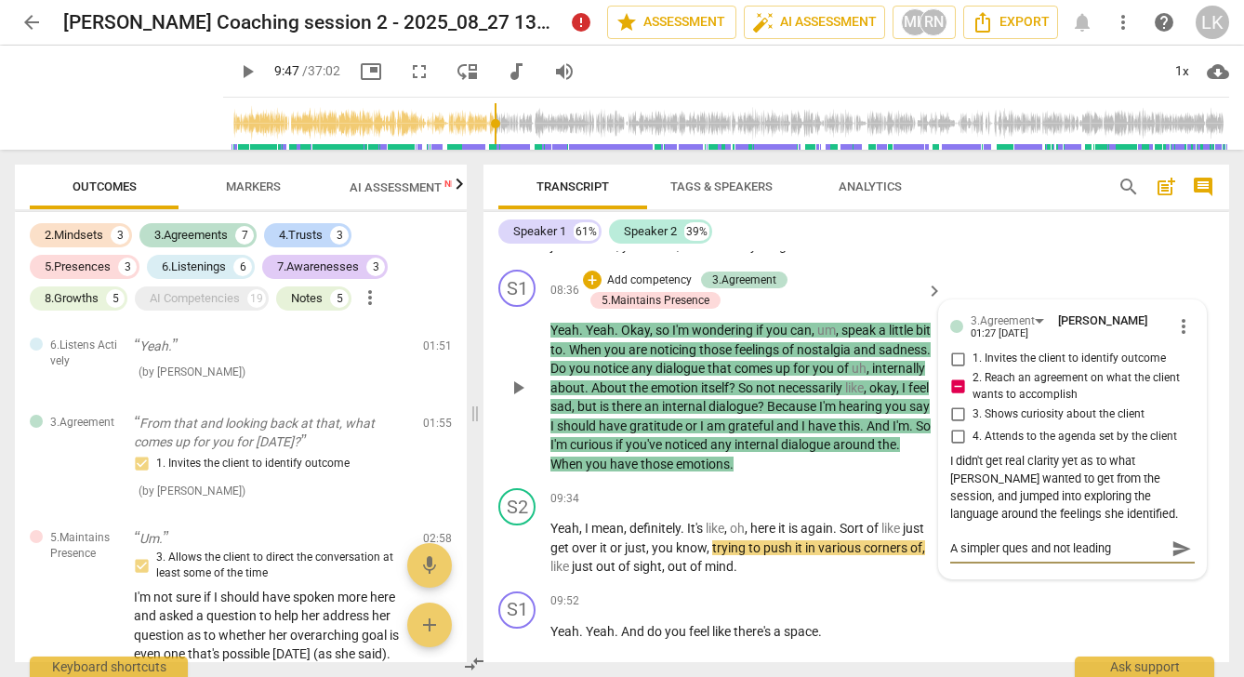
type textarea "A simpler quest and not leading"
type textarea "A simpler questi and not leading"
type textarea "A simpler questio and not leading"
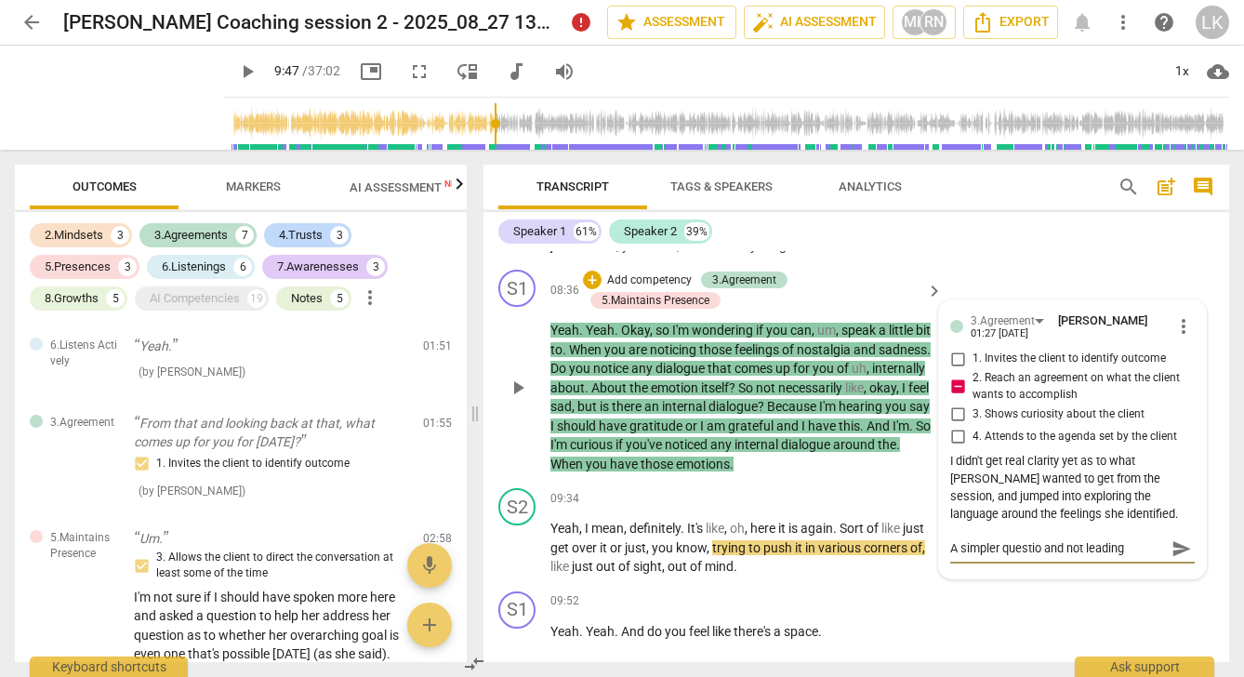
type textarea "A simpler question and not leading"
type textarea "A simpler question, and not leading"
click at [1139, 543] on textarea "A simpler question, and not leading" at bounding box center [1057, 548] width 215 height 18
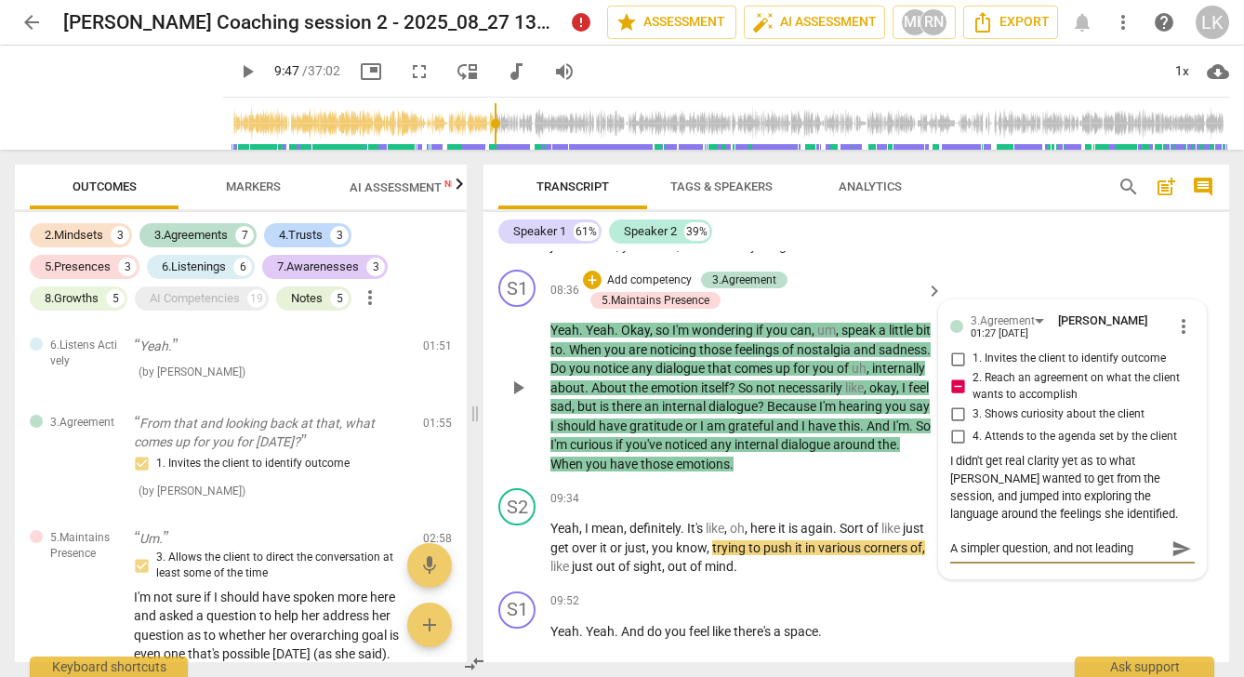
type textarea "A simpler question, and not leading"
type textarea "A simpler question, and not leading h"
type textarea "A simpler question, and not leading he"
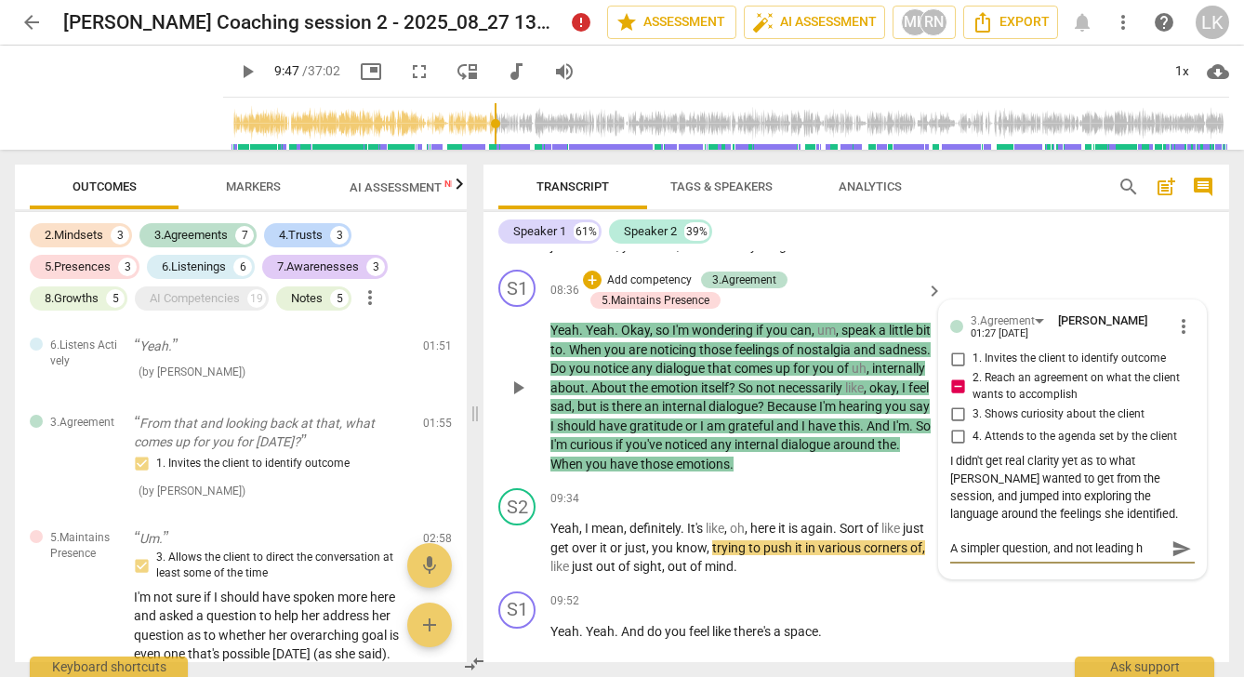
type textarea "A simpler question, and not leading he"
type textarea "A simpler question, and not leading her"
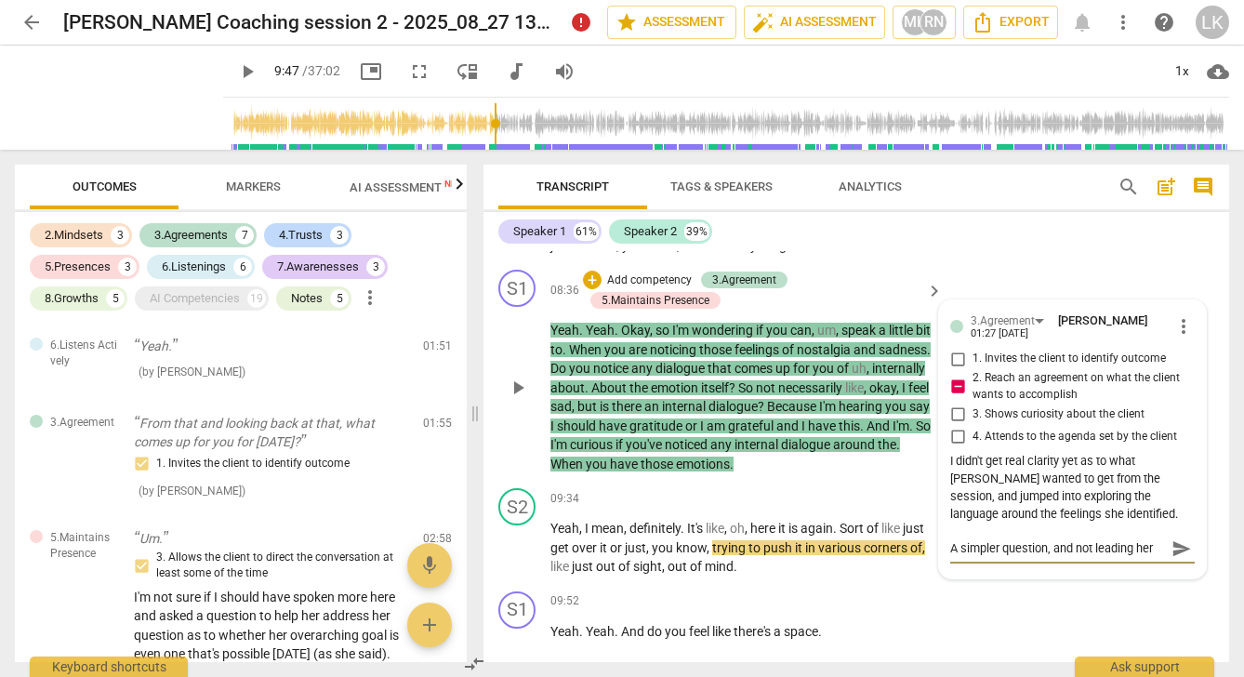
type textarea "A simpler question, and not leading her c"
type textarea "A simpler question, and not leading her co"
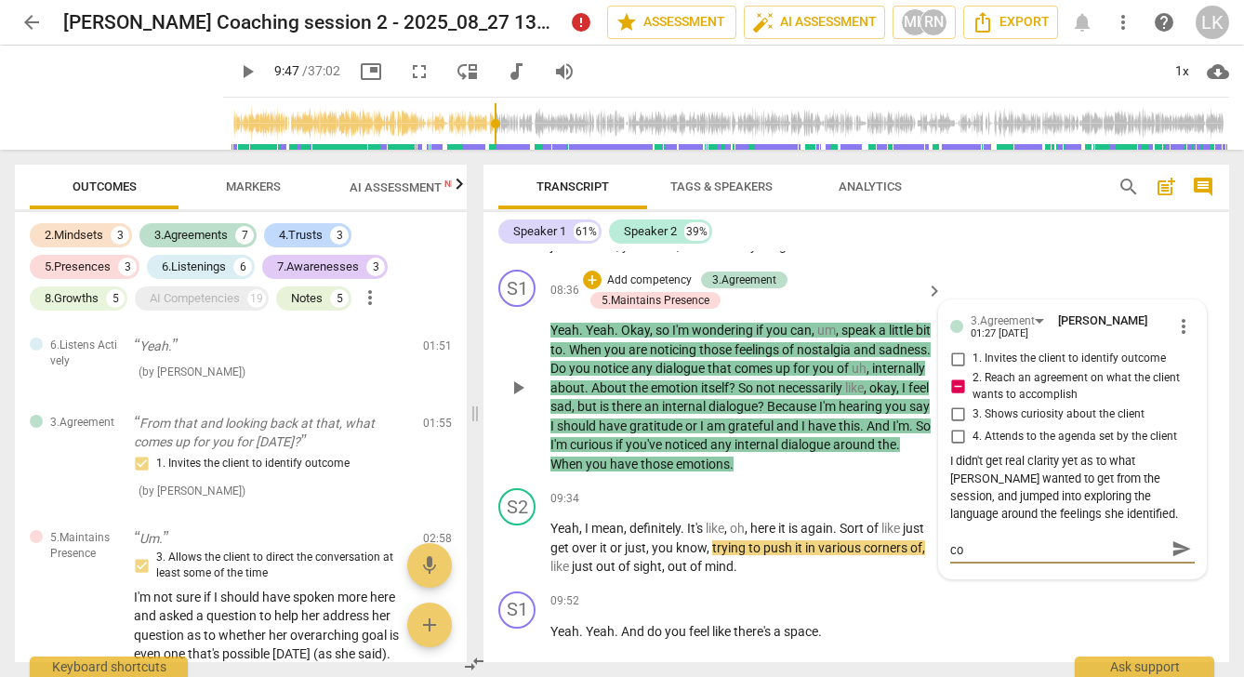
type textarea "A simpler question, and not leading her cou"
type textarea "A simpler question, and not leading her coul"
type textarea "A simpler question, and not leading her could"
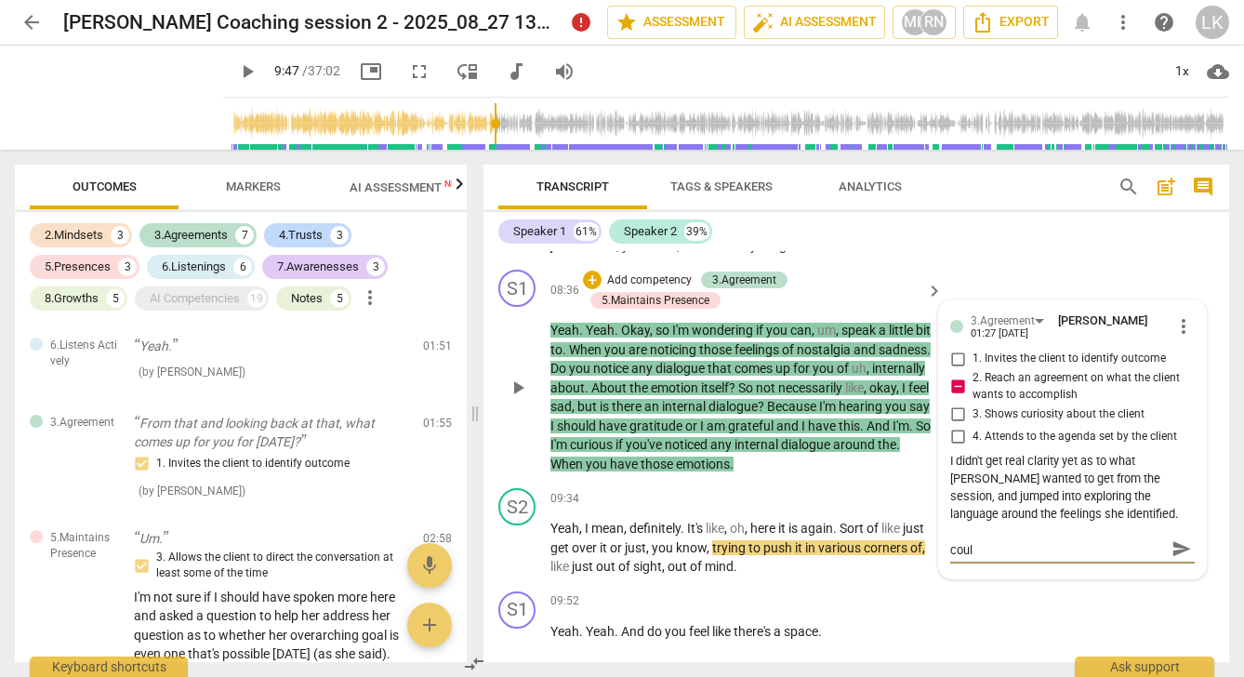
type textarea "A simpler question, and not leading her could"
type textarea "A simpler question, and not leading her could b"
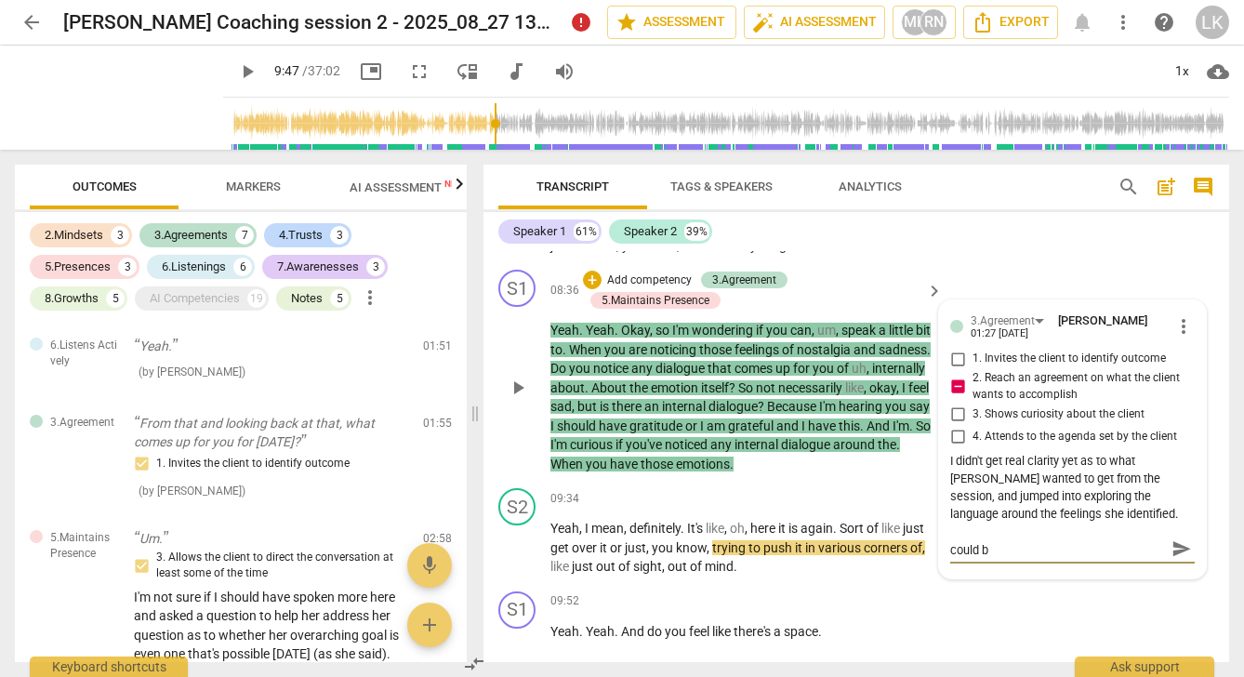
scroll to position [0, 0]
type textarea "A simpler question, and not leading her could be"
type textarea "A simpler question, and not leading her could be:"
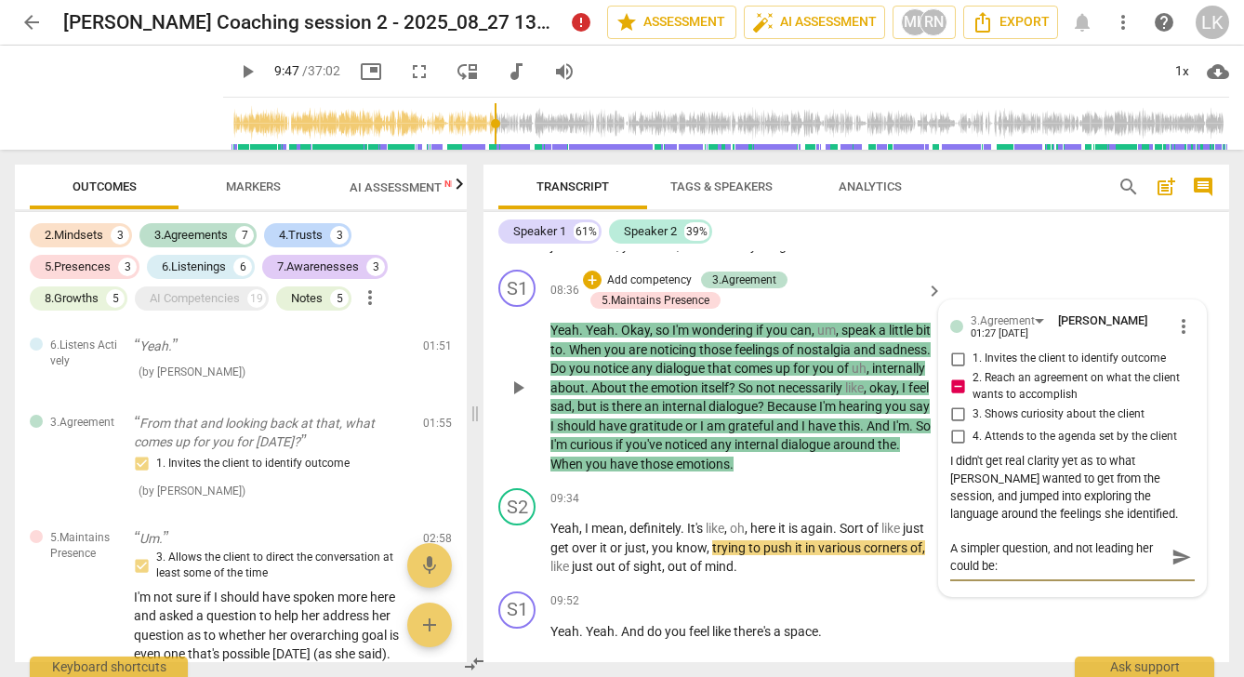
type textarea "A simpler question, and not leading her could be:"
type textarea "A simpler question, and not leading her could be: ""
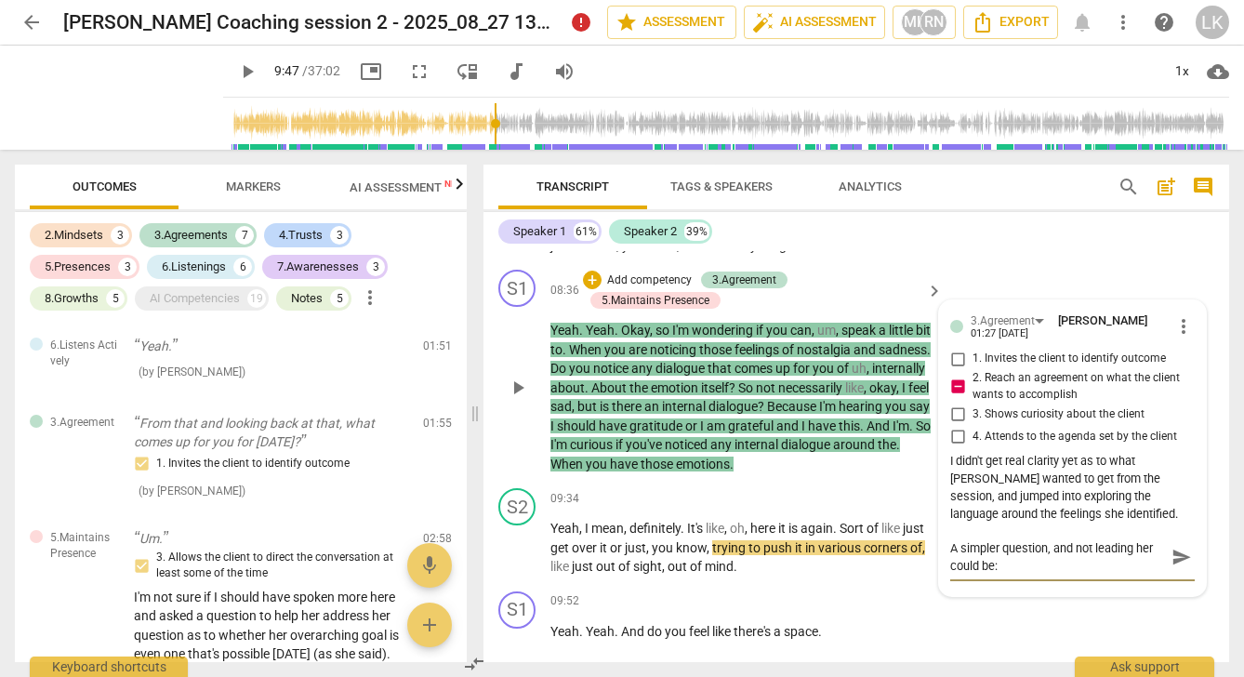
type textarea "A simpler question, and not leading her could be: ""
type textarea "A simpler question, and not leading her could be: "W"
type textarea "A simpler question, and not leading her could be: "Wh"
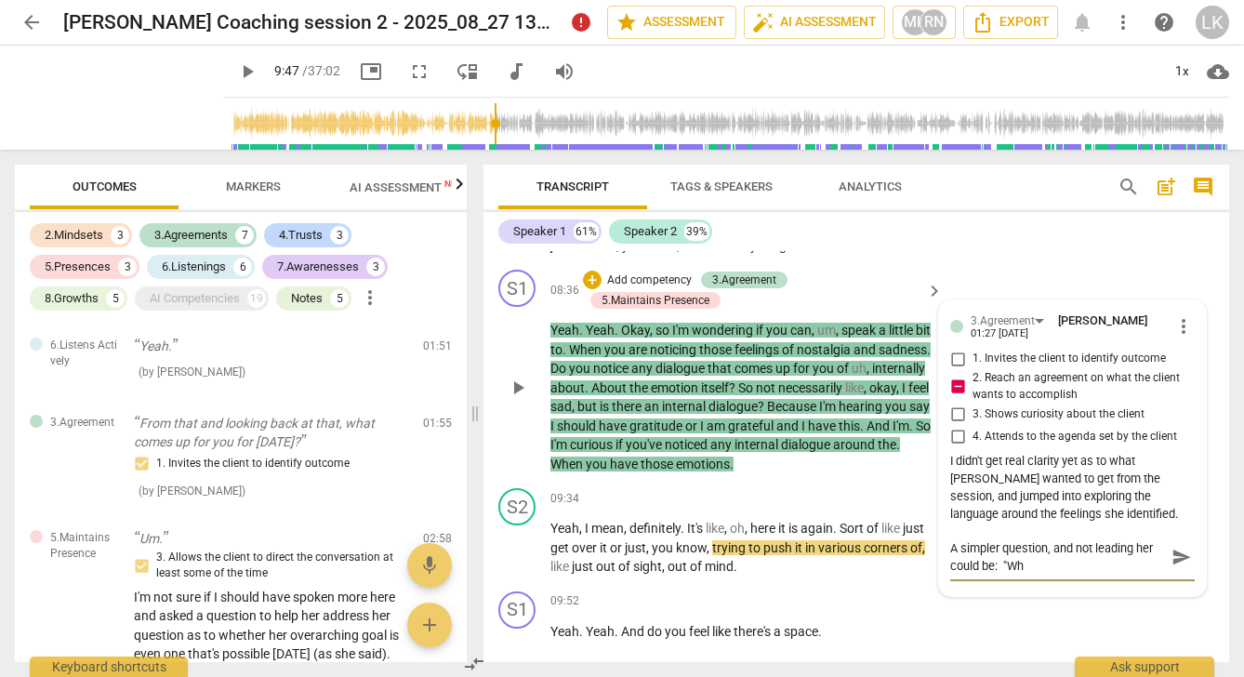
type textarea "A simpler question, and not leading her could be: "Wha"
type textarea "A simpler question, and not leading her could be: "What"
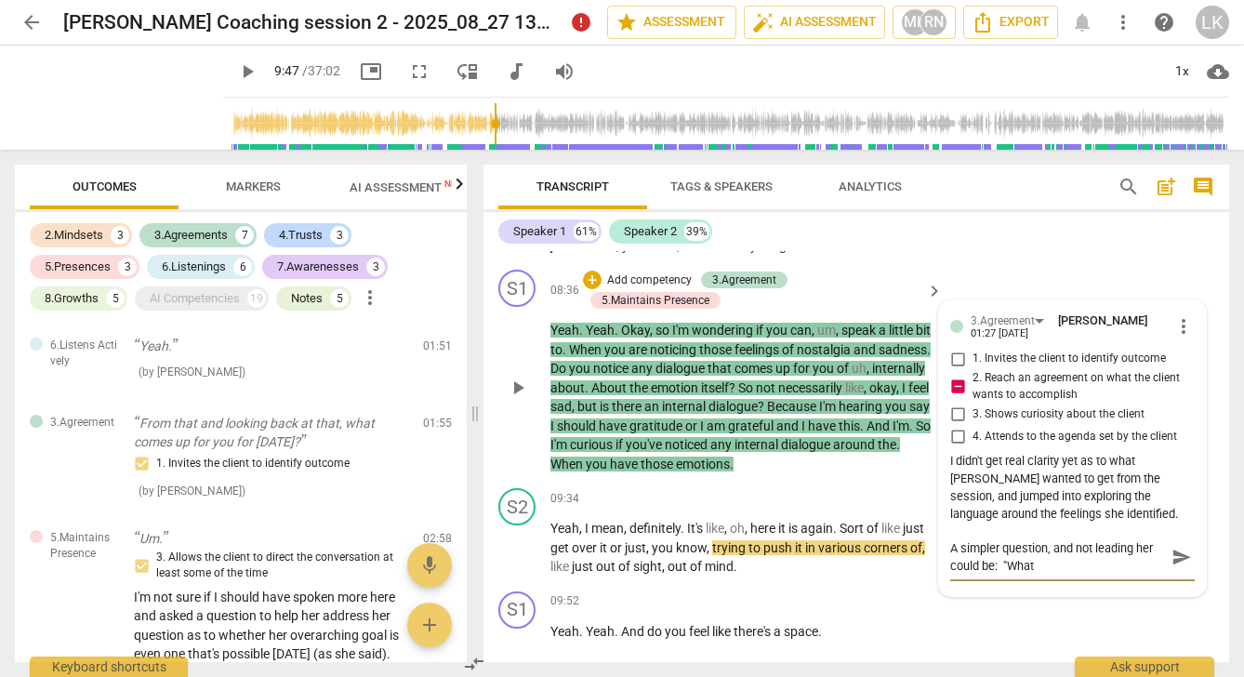
type textarea "A simpler question, and not leading her could be: "What"
type textarea "A simpler question, and not leading her could be: "What a"
type textarea "A simpler question, and not leading her could be: "What ar"
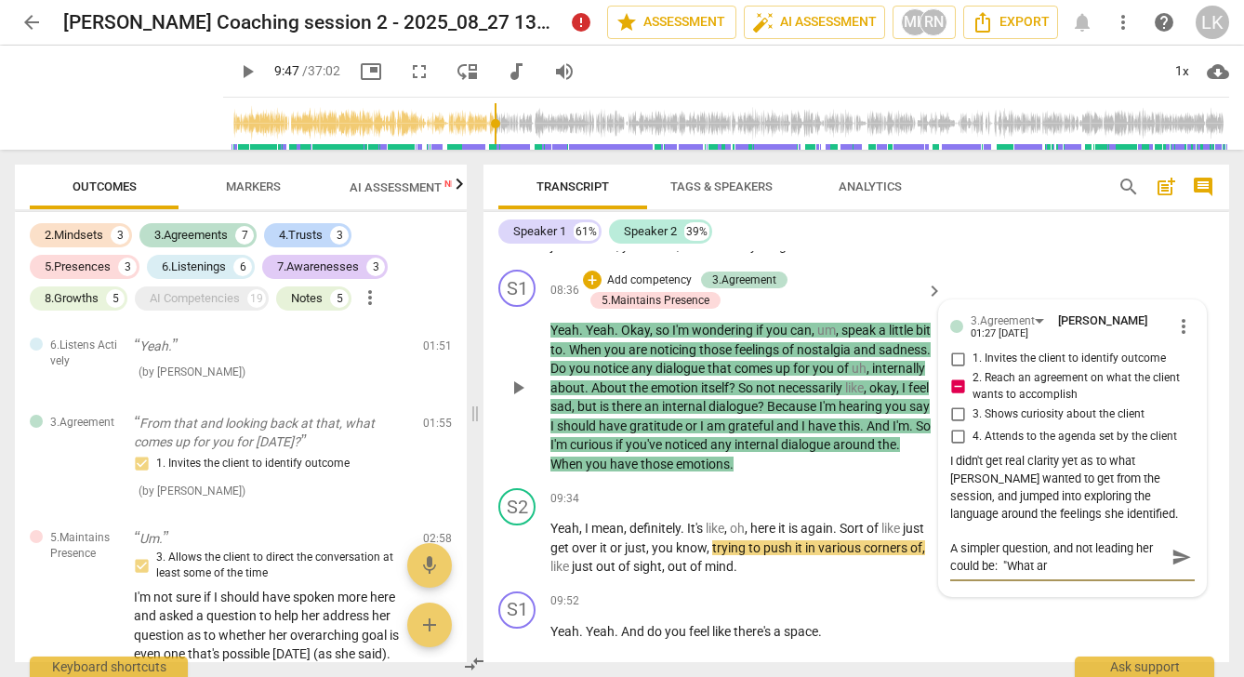
type textarea "A simpler question, and not leading her could be: "What are"
type textarea "A simpler question, and not leading her could be: "What are y"
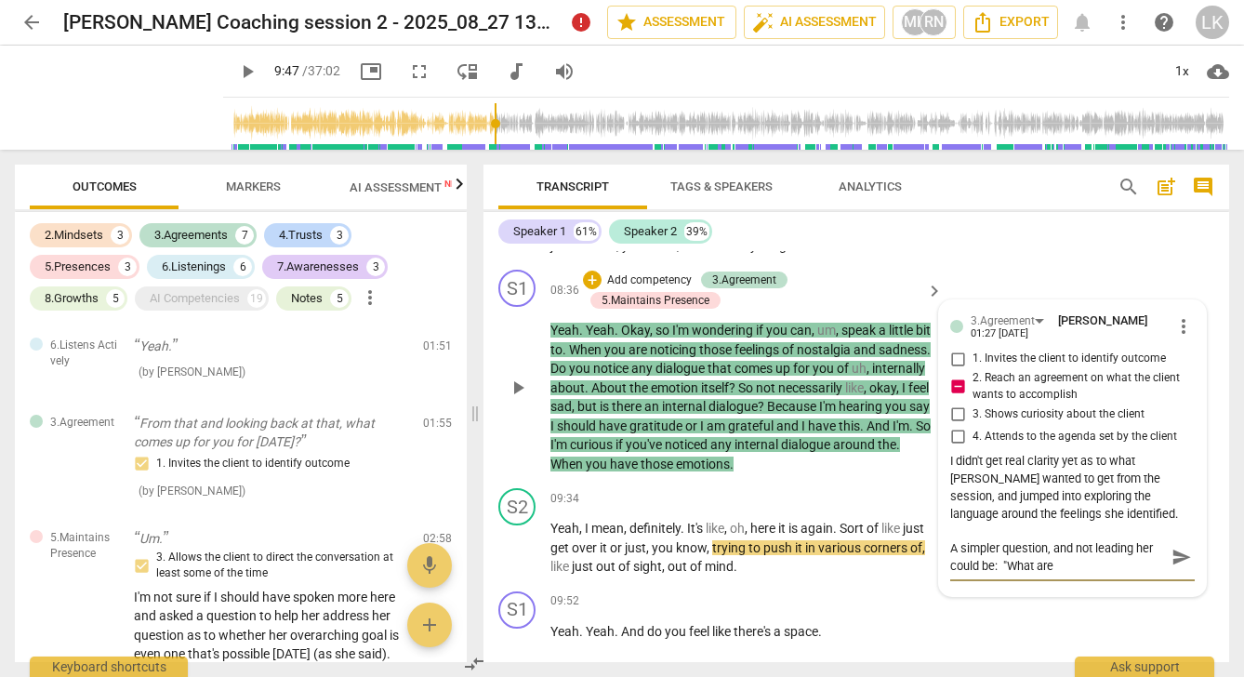
type textarea "A simpler question, and not leading her could be: "What are y"
type textarea "A simpler question, and not leading her could be: "What are yo"
type textarea "A simpler question, and not leading her could be: "What are you"
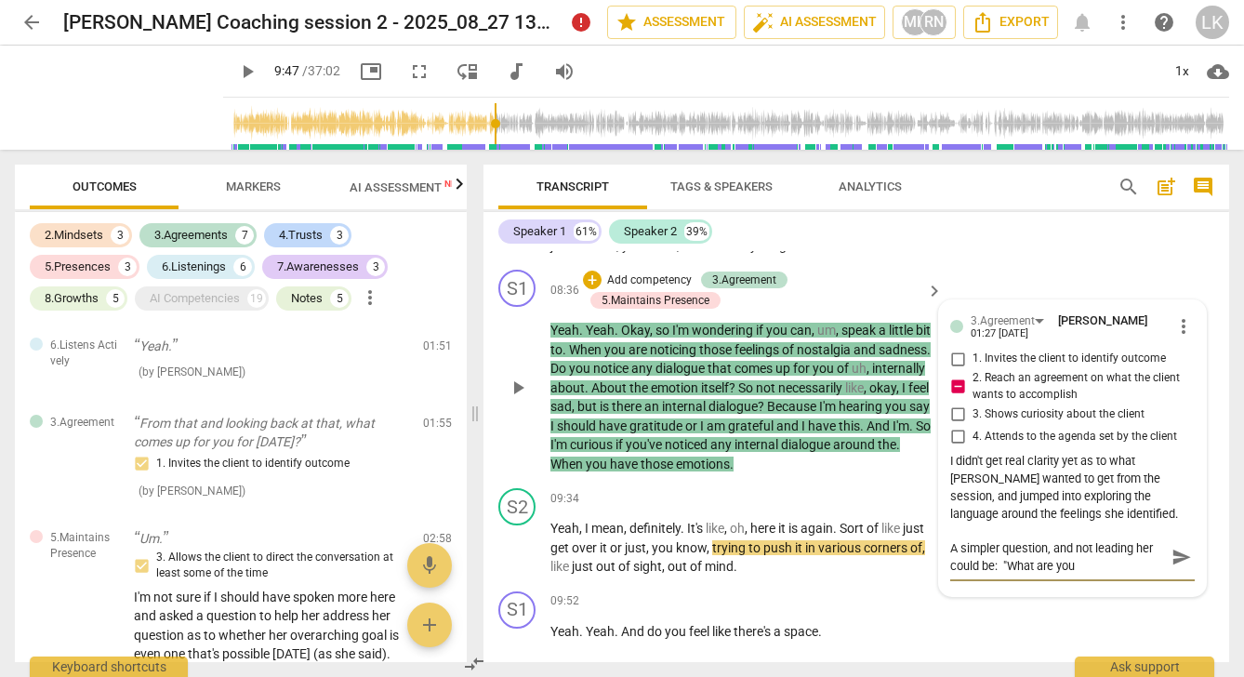
type textarea "A simpler question, and not leading her could be: "What are you"
type textarea "A simpler question, and not leading her could be: "What are you n"
type textarea "A simpler question, and not leading her could be: "What are you no"
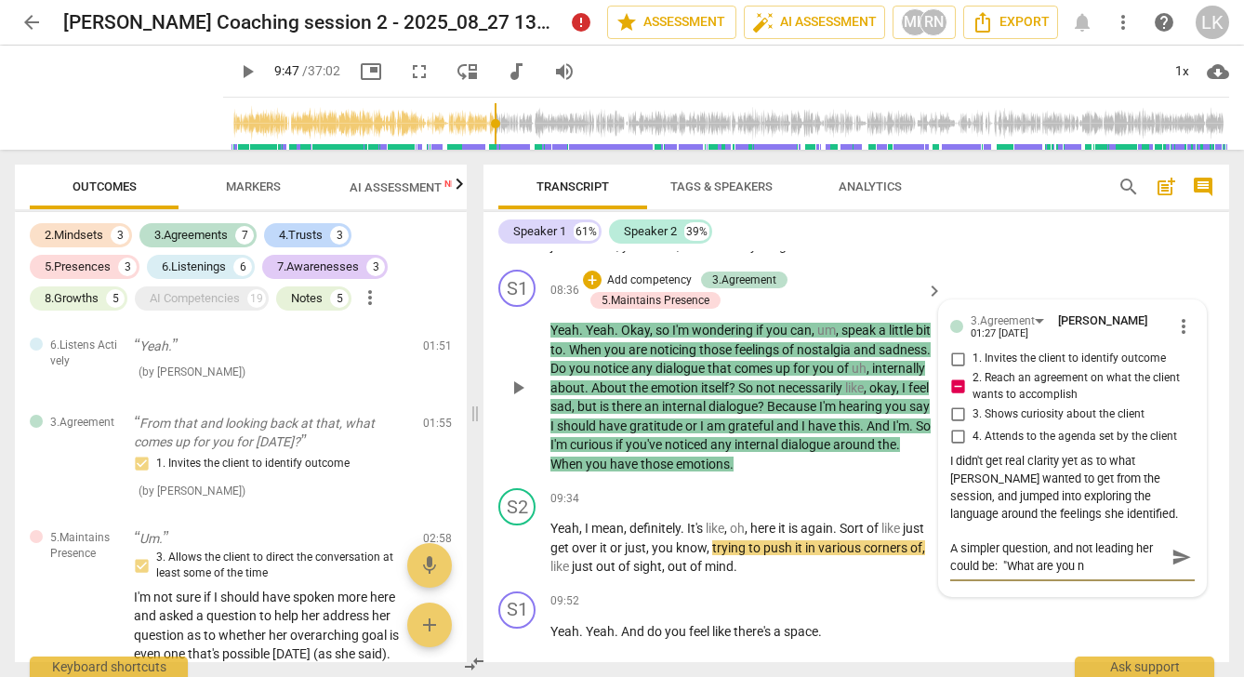
type textarea "A simpler question, and not leading her could be: "What are you no"
type textarea "A simpler question, and not leading her could be: "What are you not"
type textarea "A simpler question, and not leading her could be: "What are you noti"
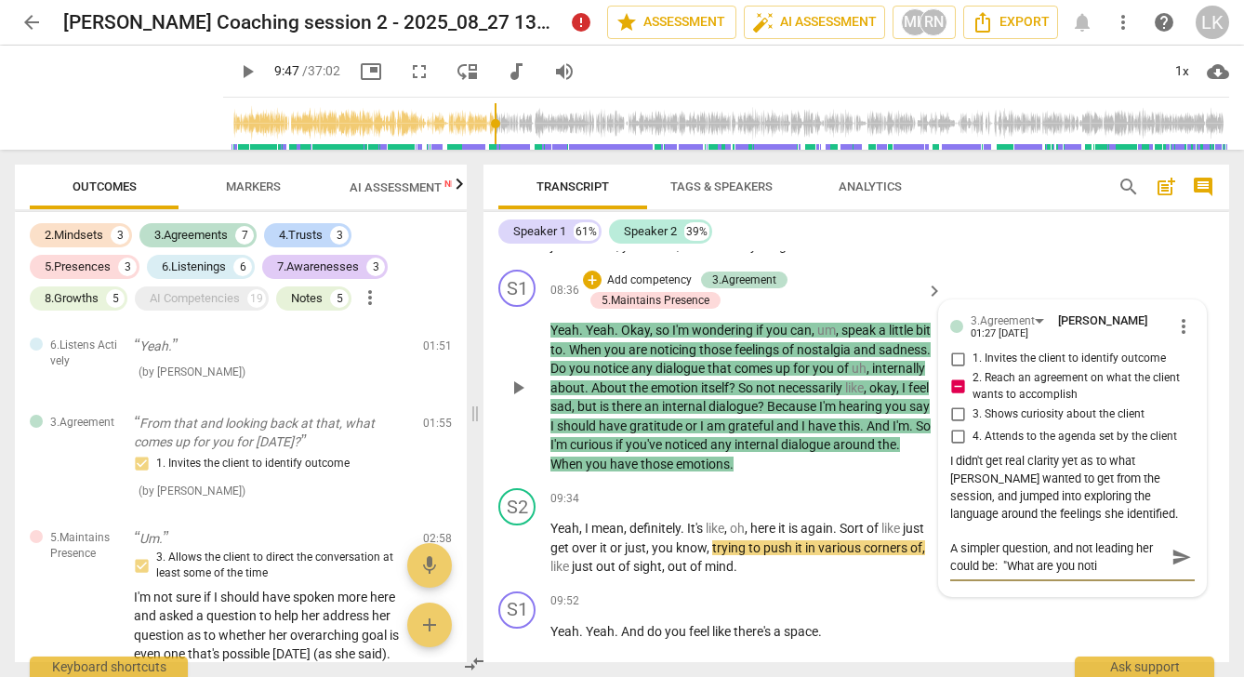
type textarea "A simpler question, and not leading her could be: "What are you notii"
type textarea "A simpler question, and not leading her could be: "What are you notiic"
click at [1172, 561] on span "send" at bounding box center [1181, 566] width 20 height 20
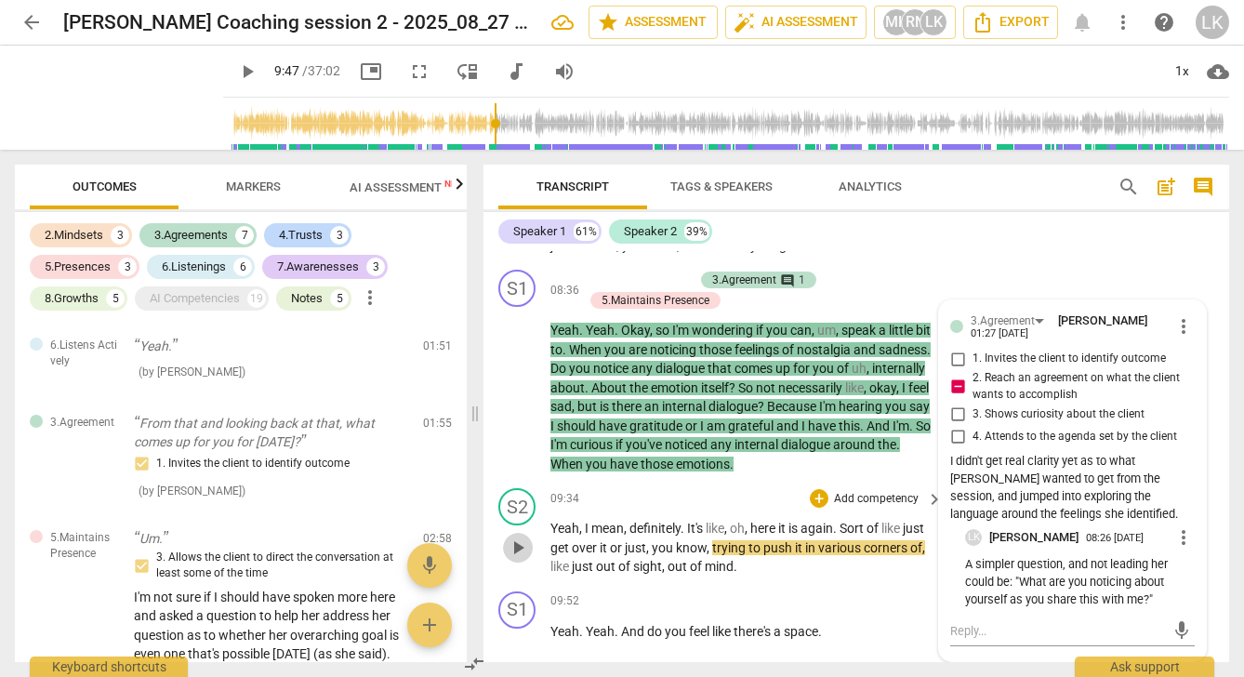
click at [517, 542] on span "play_arrow" at bounding box center [518, 547] width 22 height 22
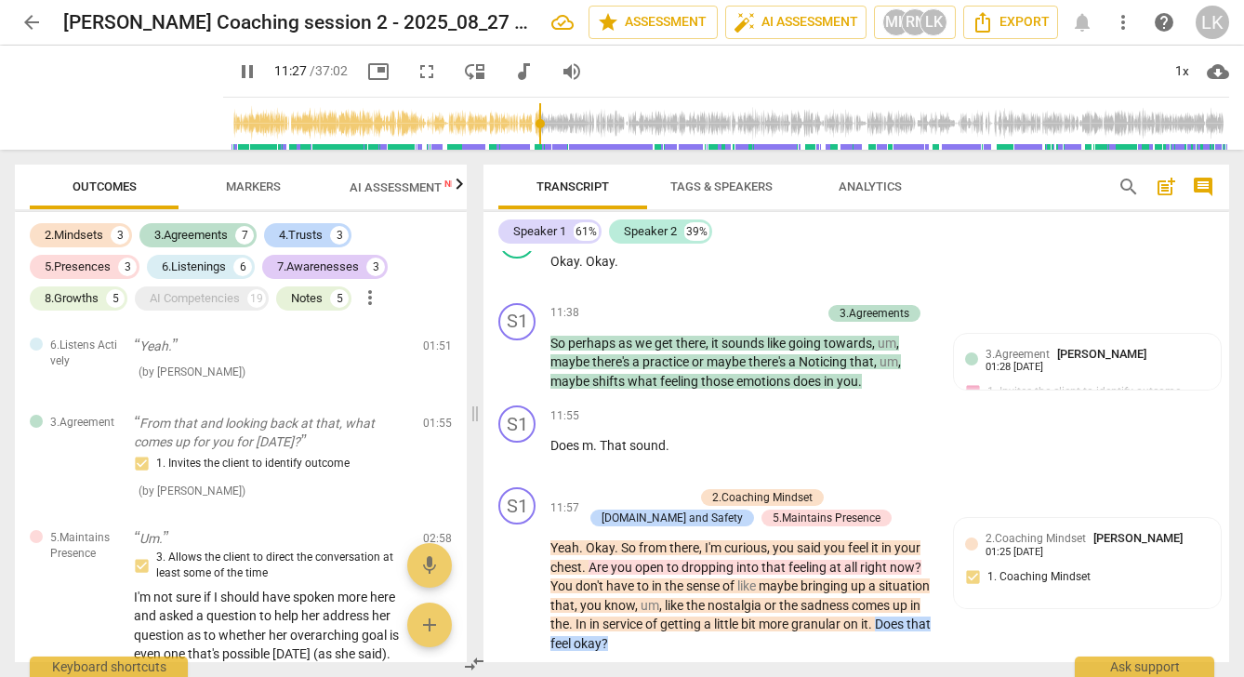
scroll to position [5653, 0]
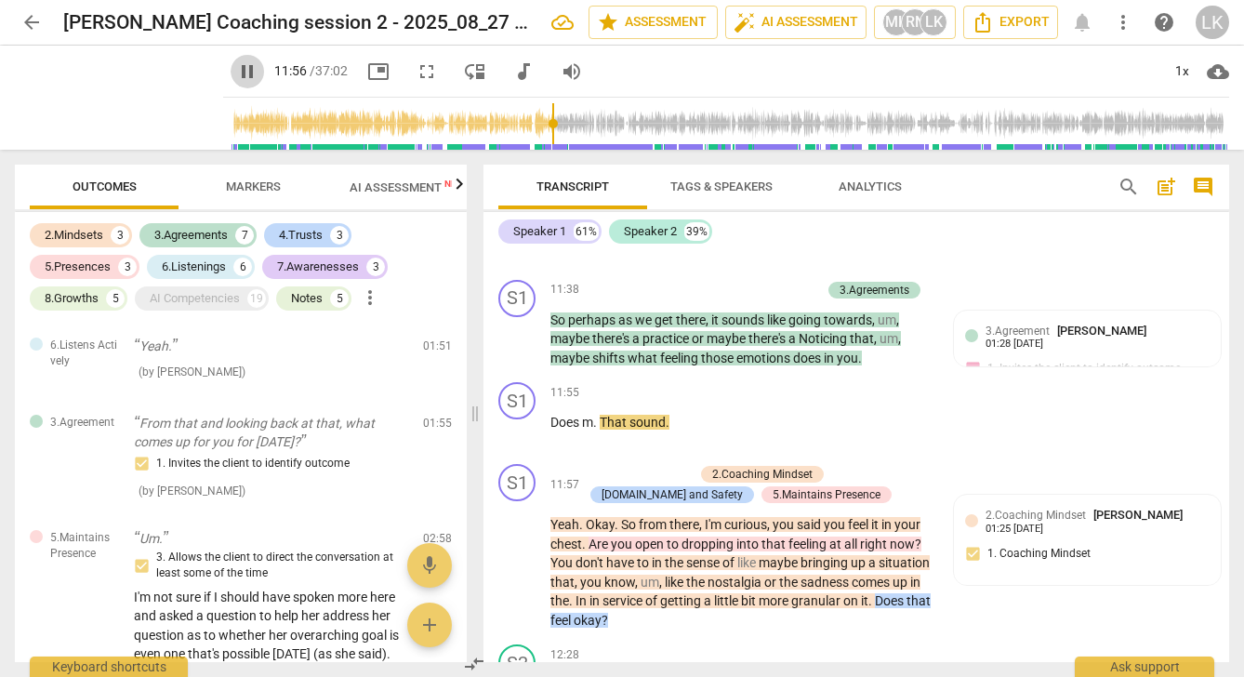
click at [236, 65] on span "pause" at bounding box center [247, 71] width 22 height 22
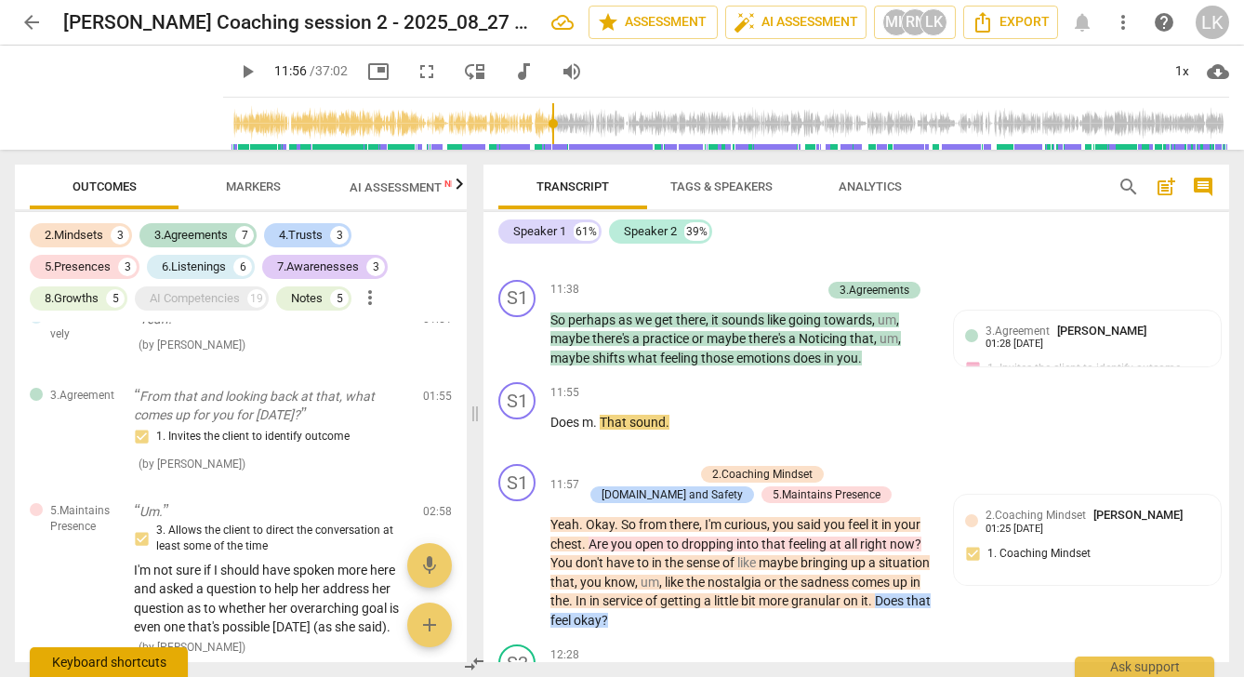
scroll to position [28, 0]
click at [236, 73] on span "play_arrow" at bounding box center [247, 71] width 22 height 22
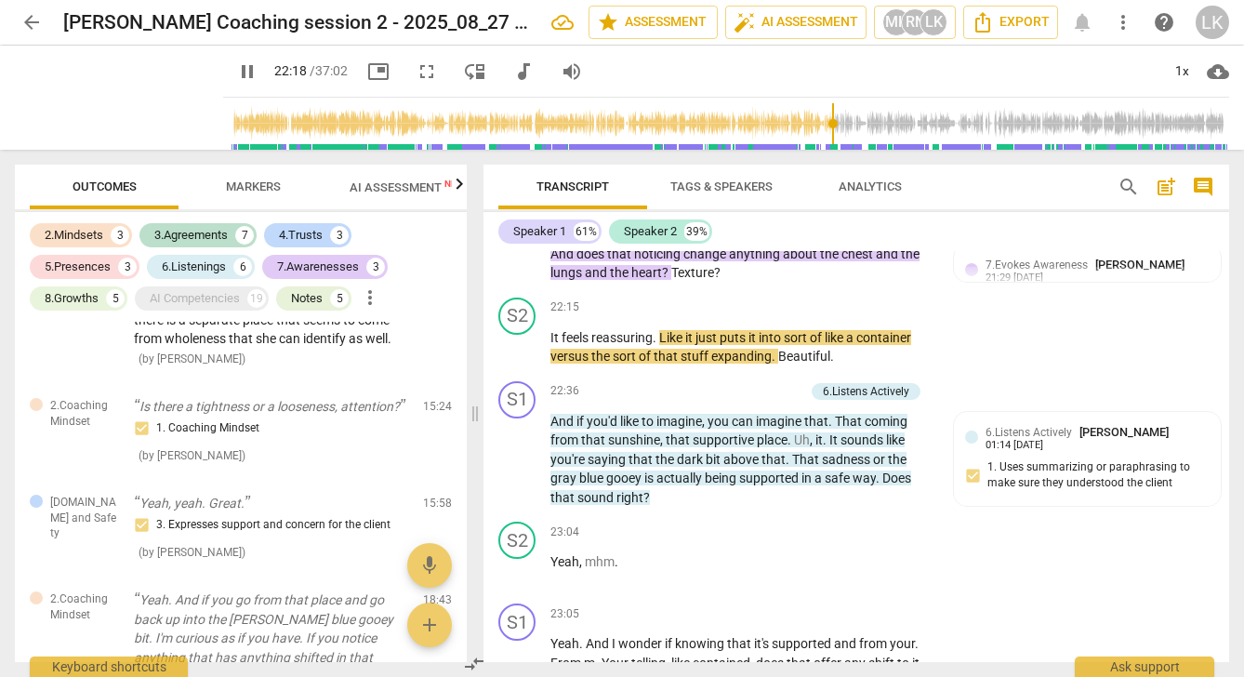
scroll to position [9256, 0]
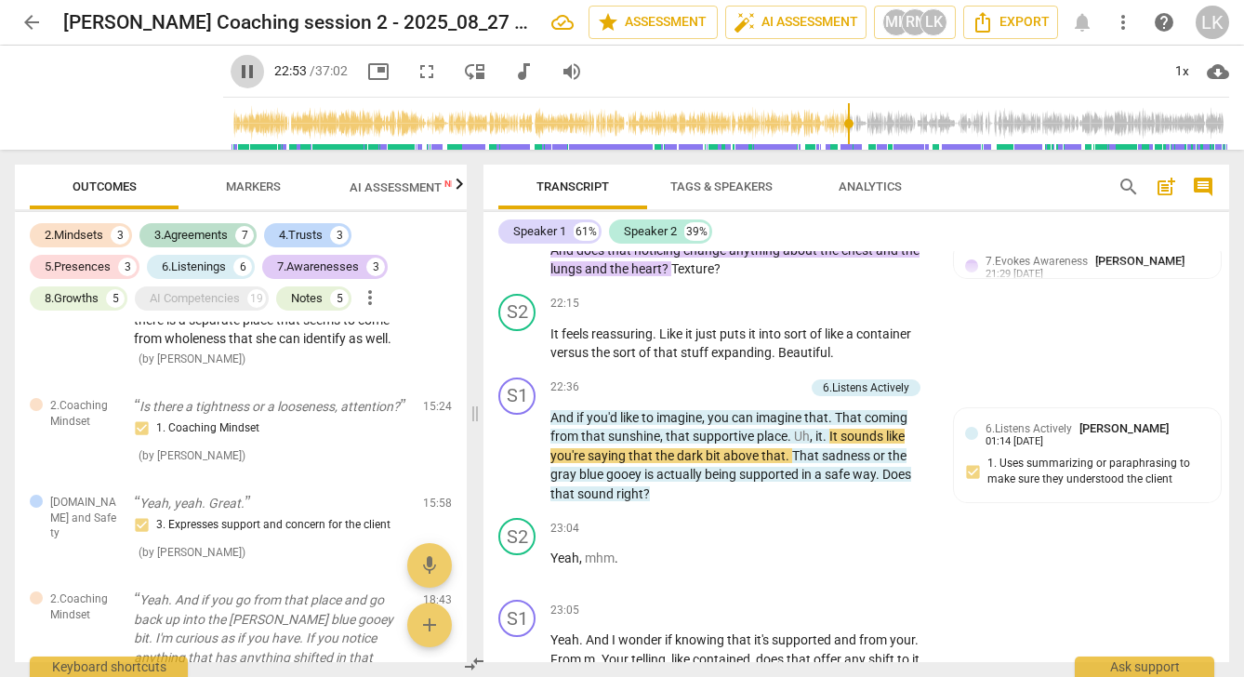
click at [236, 67] on span "pause" at bounding box center [247, 71] width 22 height 22
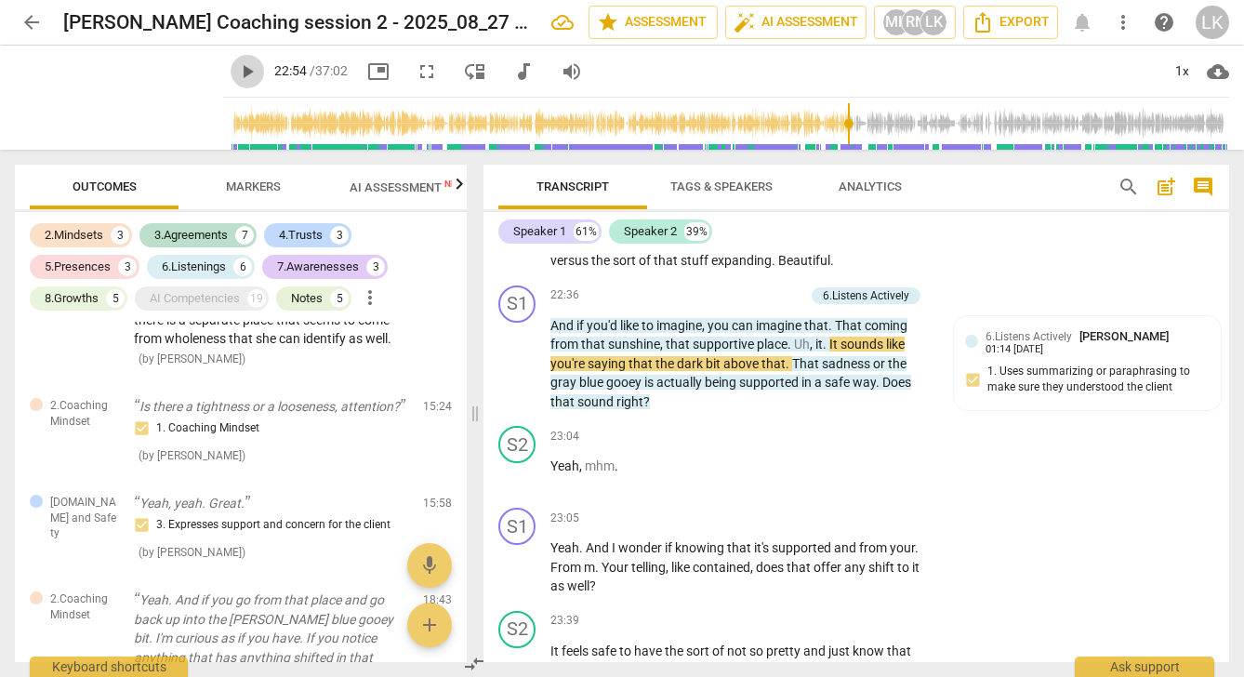
click at [236, 69] on span "play_arrow" at bounding box center [247, 71] width 22 height 22
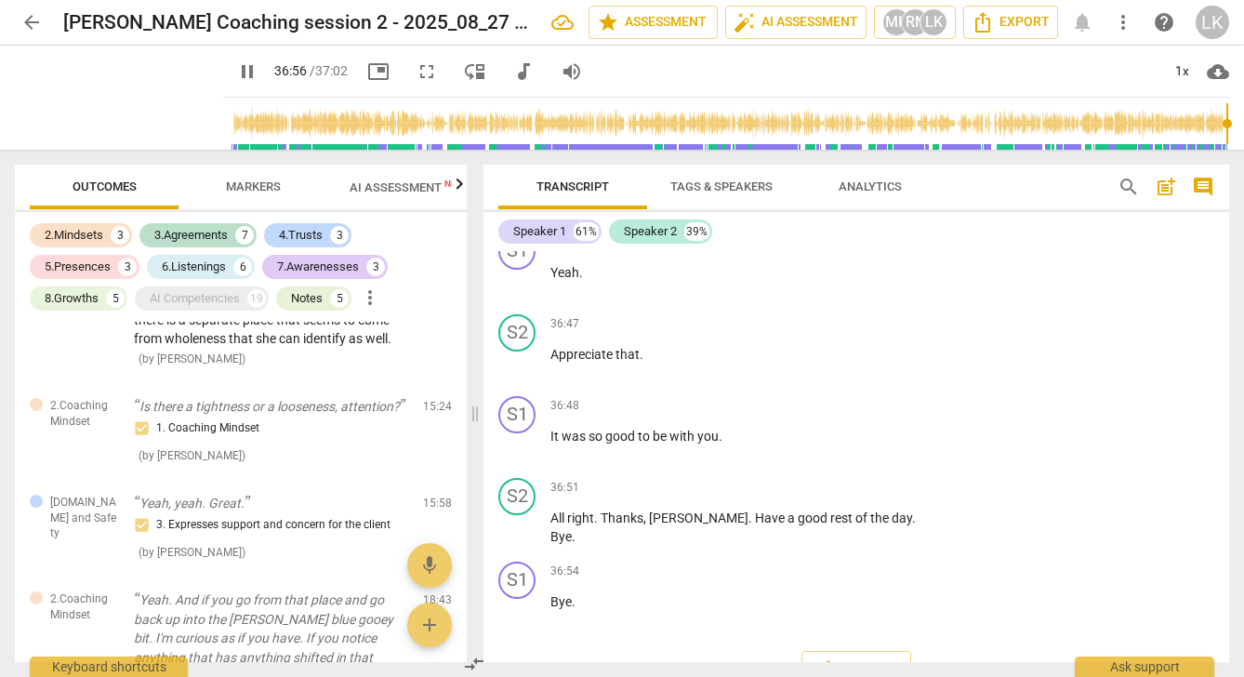
scroll to position [15737, 0]
click at [426, 180] on span "AI Assessment New" at bounding box center [407, 187] width 115 height 14
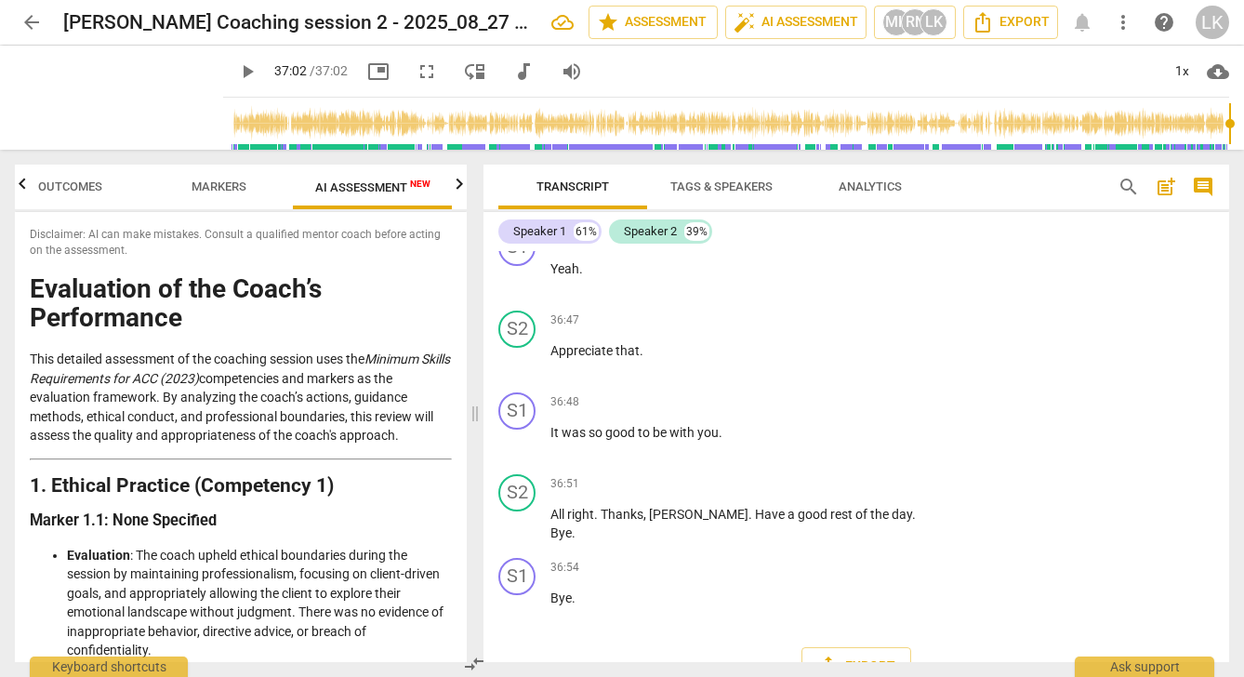
scroll to position [0, 0]
